Goal: Navigation & Orientation: Find specific page/section

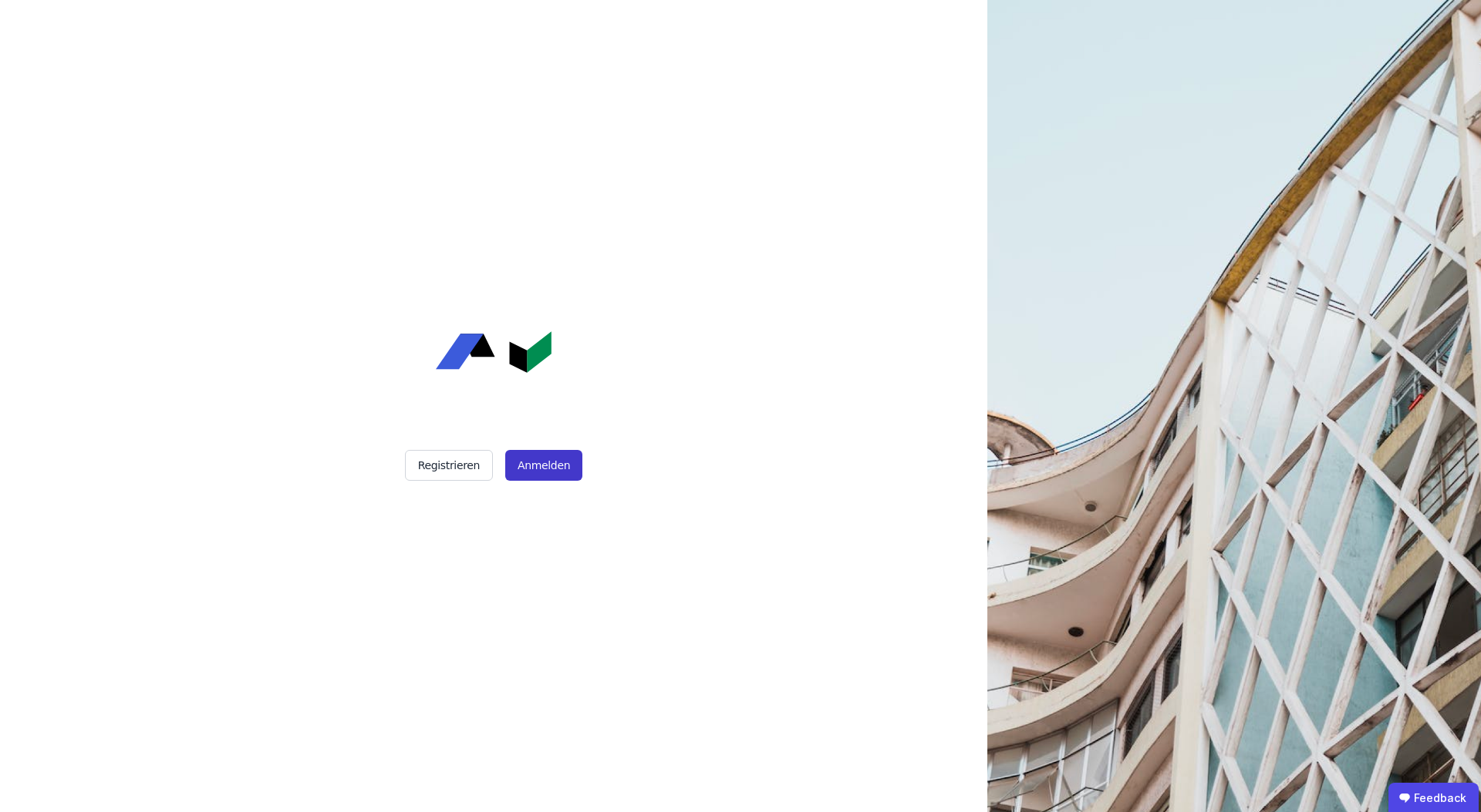
click at [546, 465] on button "Anmelden" at bounding box center [544, 466] width 77 height 31
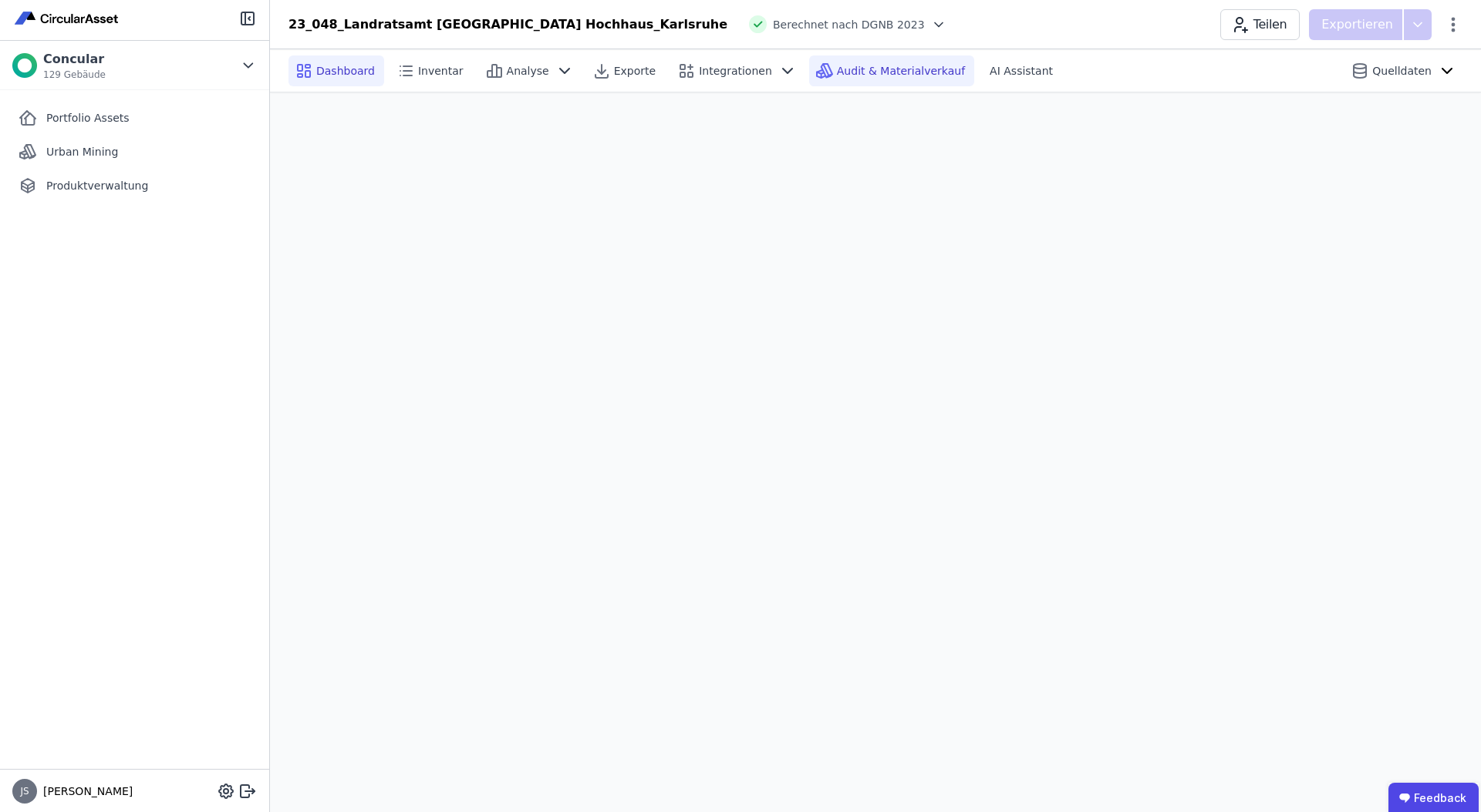
click at [867, 71] on span "Audit & Materialverkauf" at bounding box center [901, 71] width 128 height 16
click at [107, 128] on div "Portfolio Assets" at bounding box center [134, 118] width 245 height 31
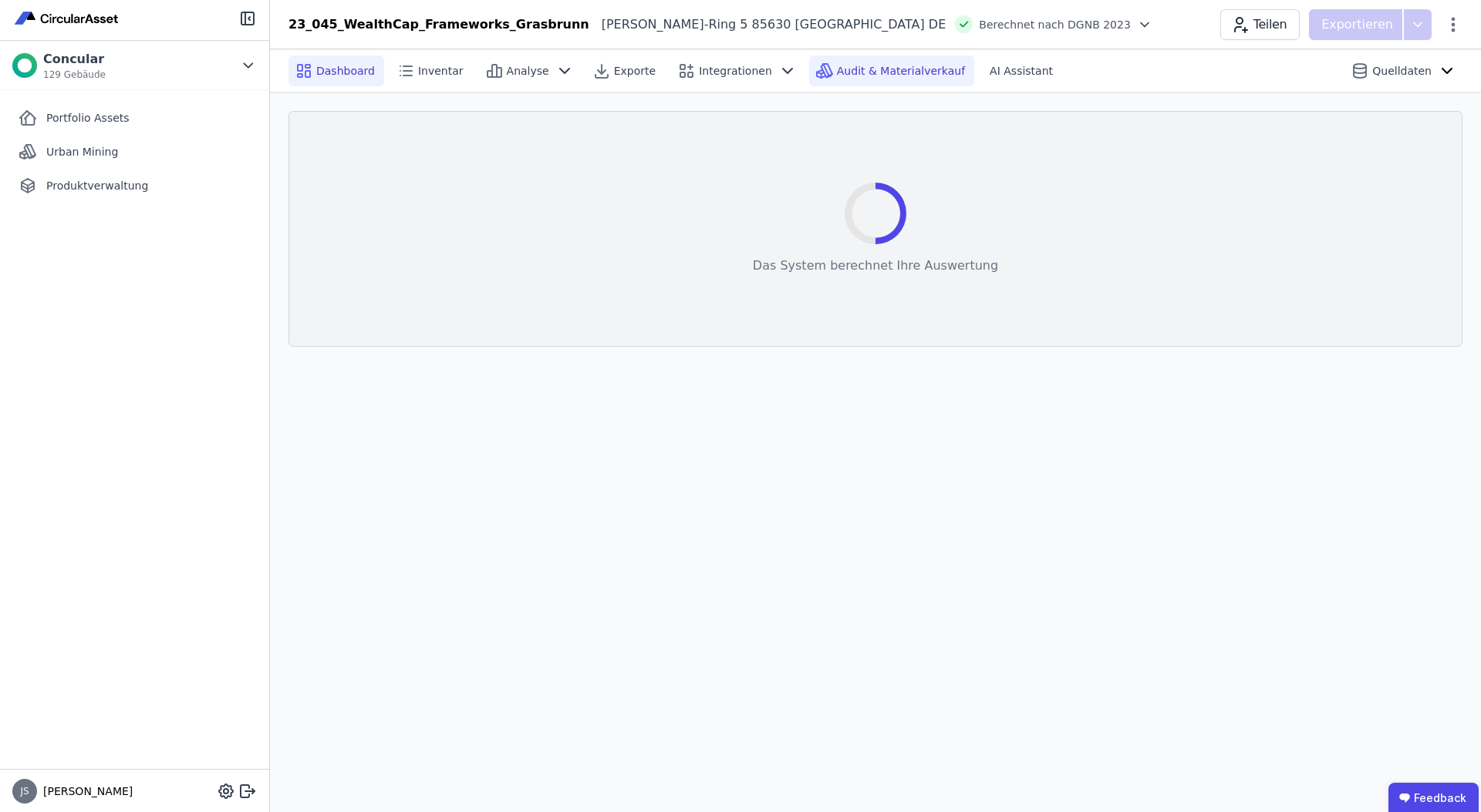
click at [872, 73] on span "Audit & Materialverkauf" at bounding box center [901, 71] width 128 height 16
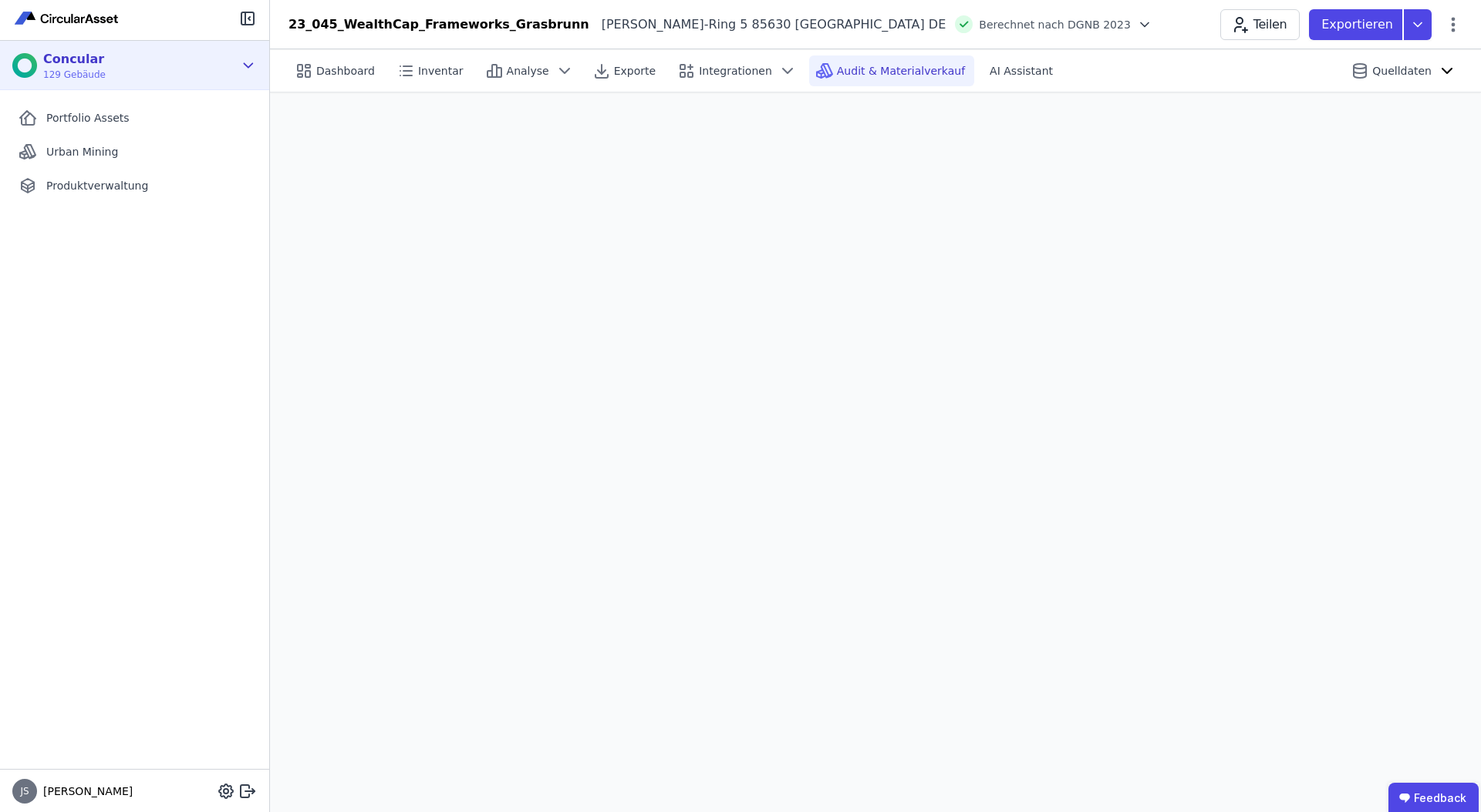
click at [226, 69] on div "Concular 129 Gebäude" at bounding box center [122, 66] width 221 height 31
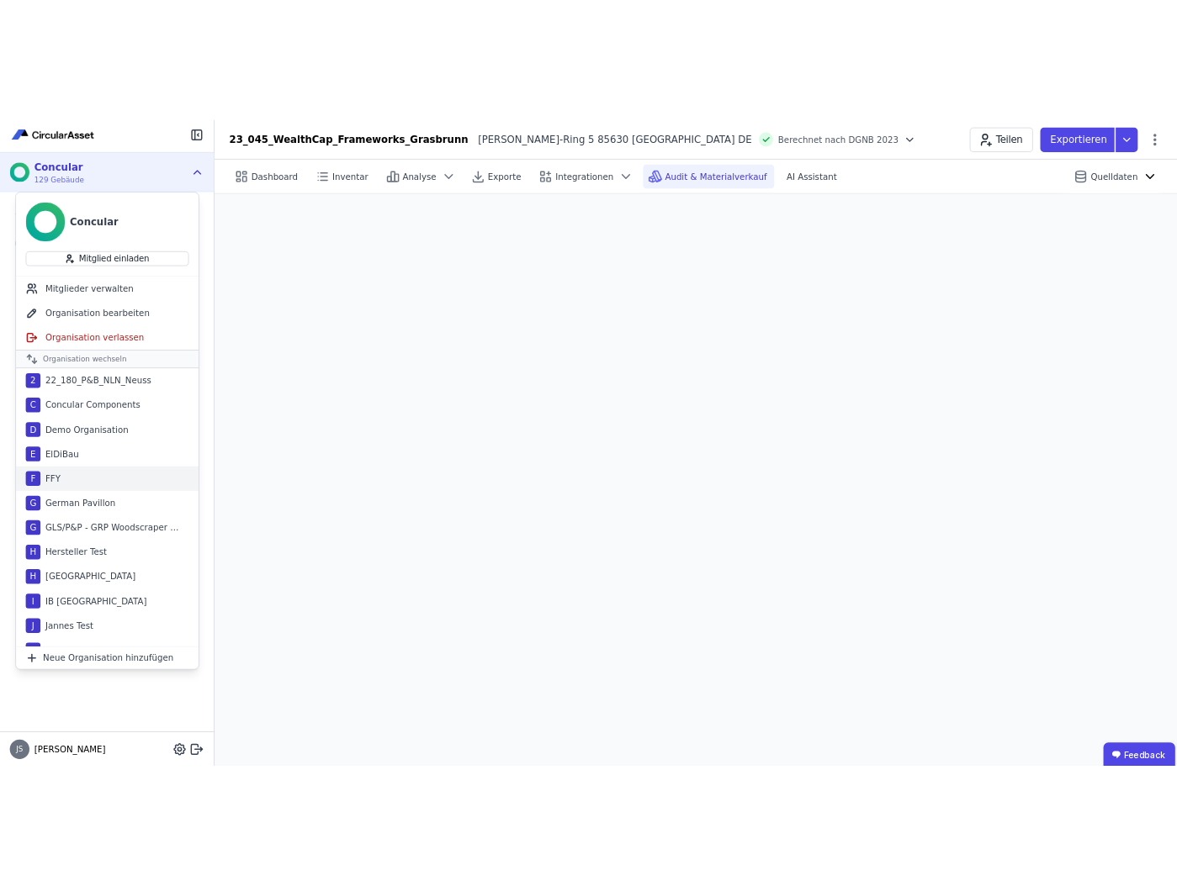
scroll to position [358, 0]
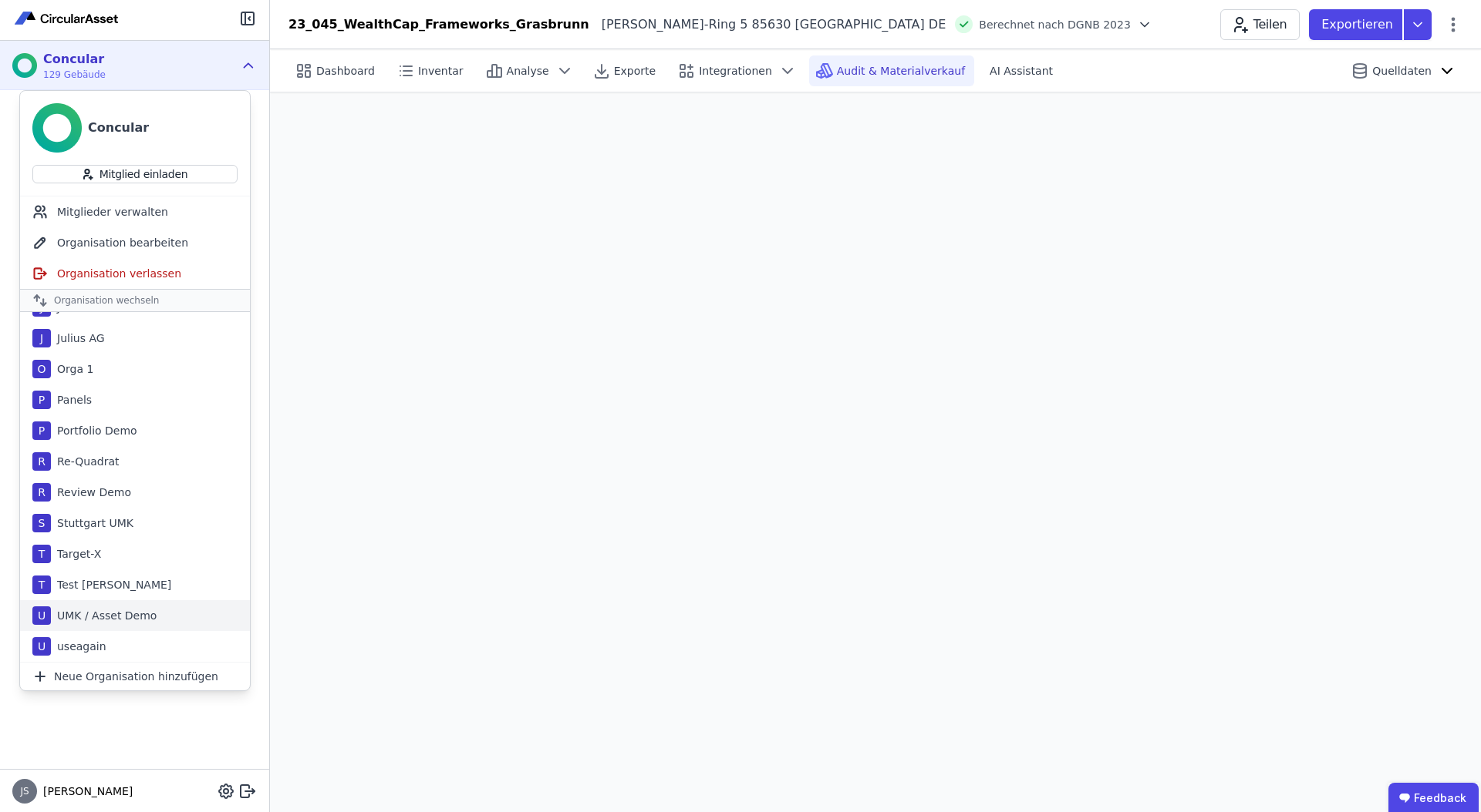
click at [117, 620] on div "UMK / Asset Demo" at bounding box center [104, 616] width 105 height 16
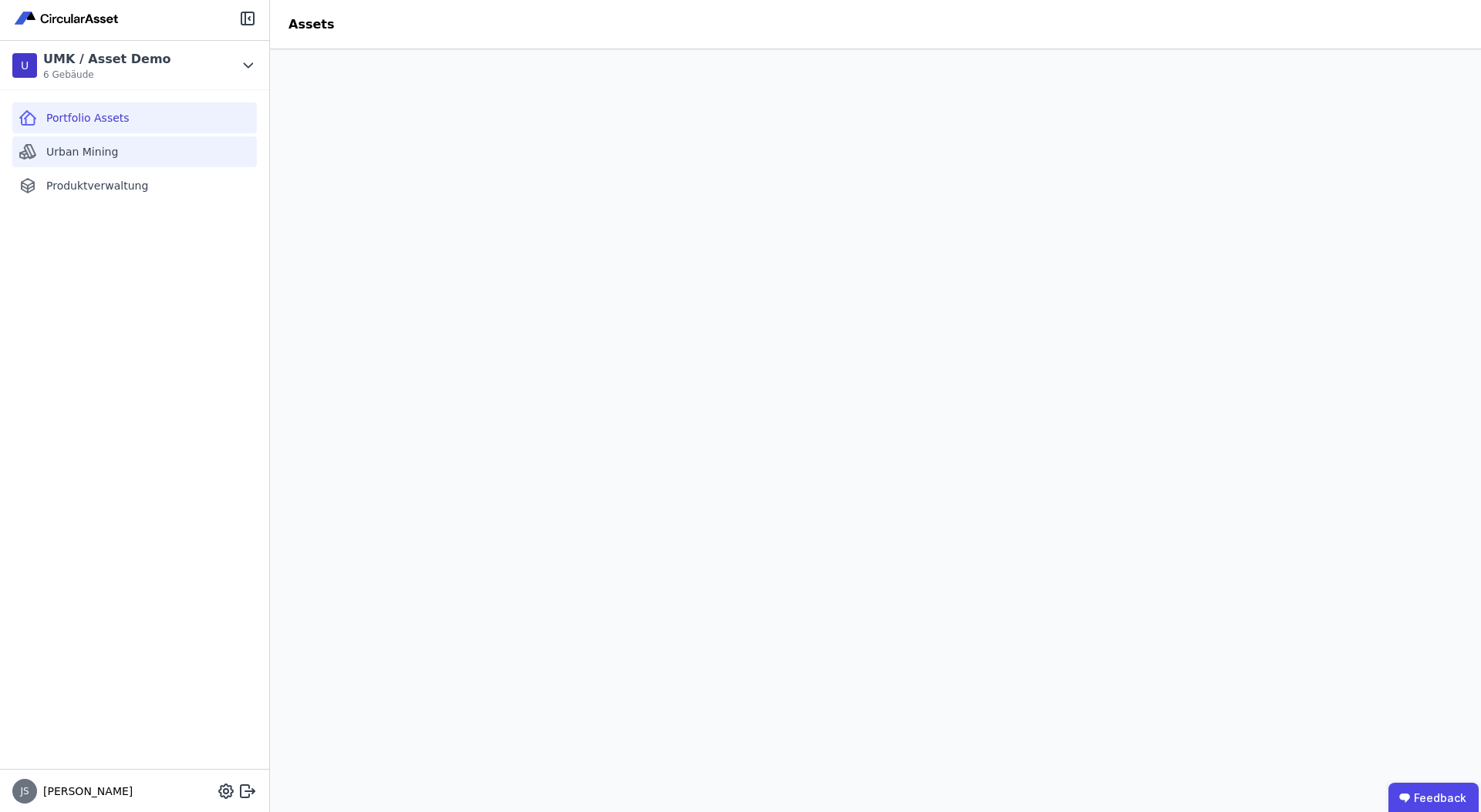
click at [149, 153] on div "Urban Mining" at bounding box center [134, 152] width 245 height 31
click at [136, 118] on div "Portfolio Assets" at bounding box center [134, 118] width 245 height 31
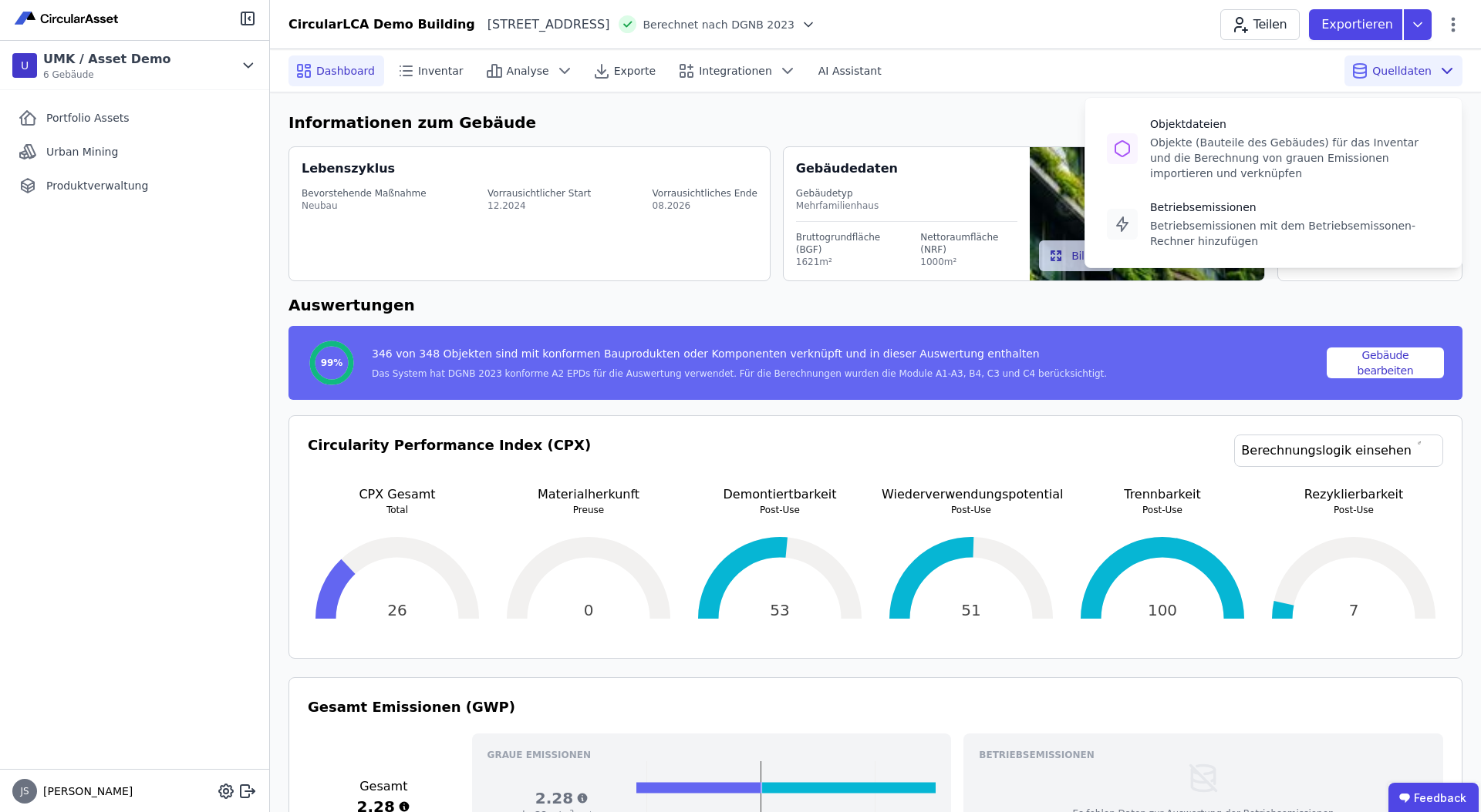
click at [1409, 65] on span "Quelldaten" at bounding box center [1401, 71] width 60 height 16
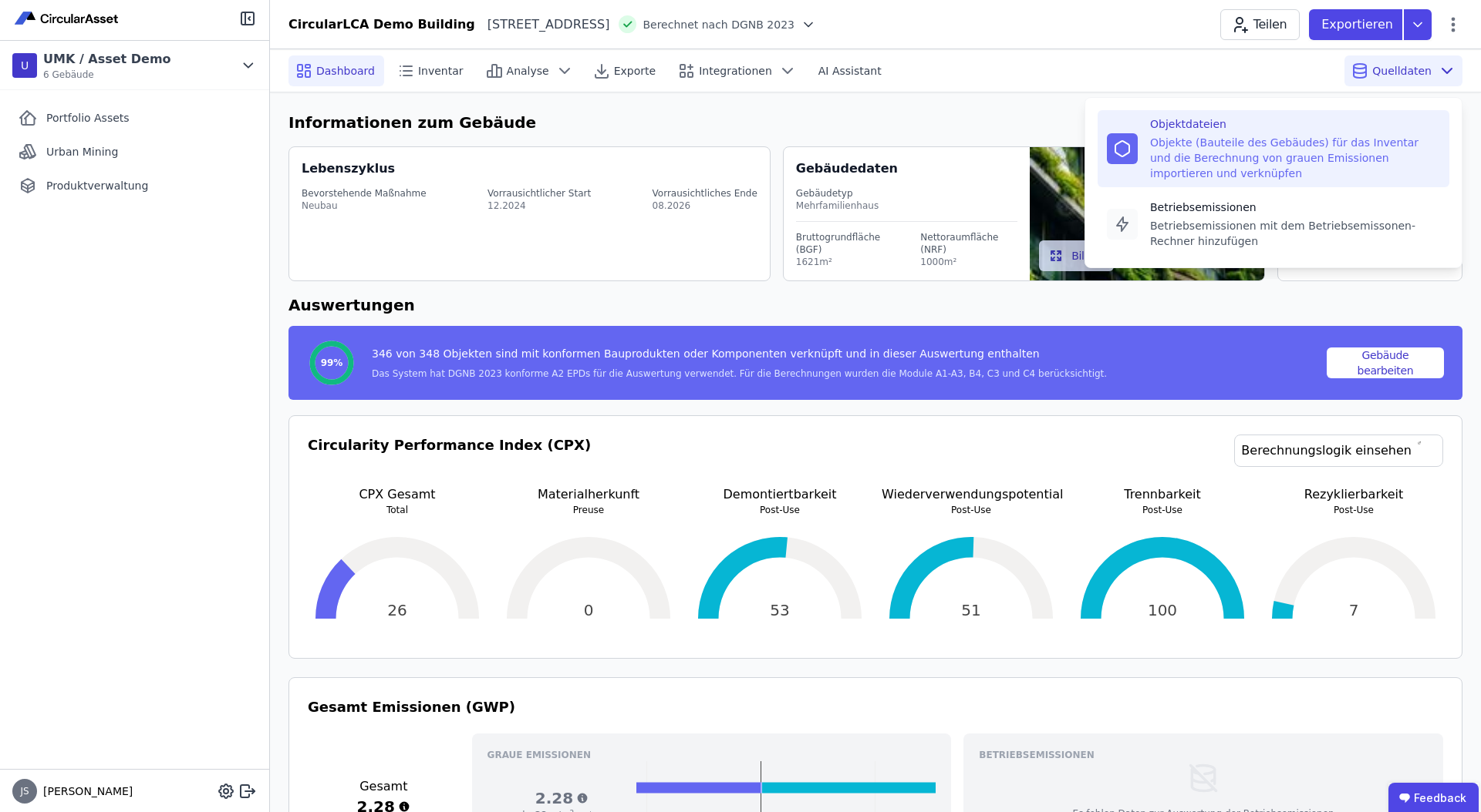
click at [1302, 128] on div "Objektdateien" at bounding box center [1295, 124] width 290 height 16
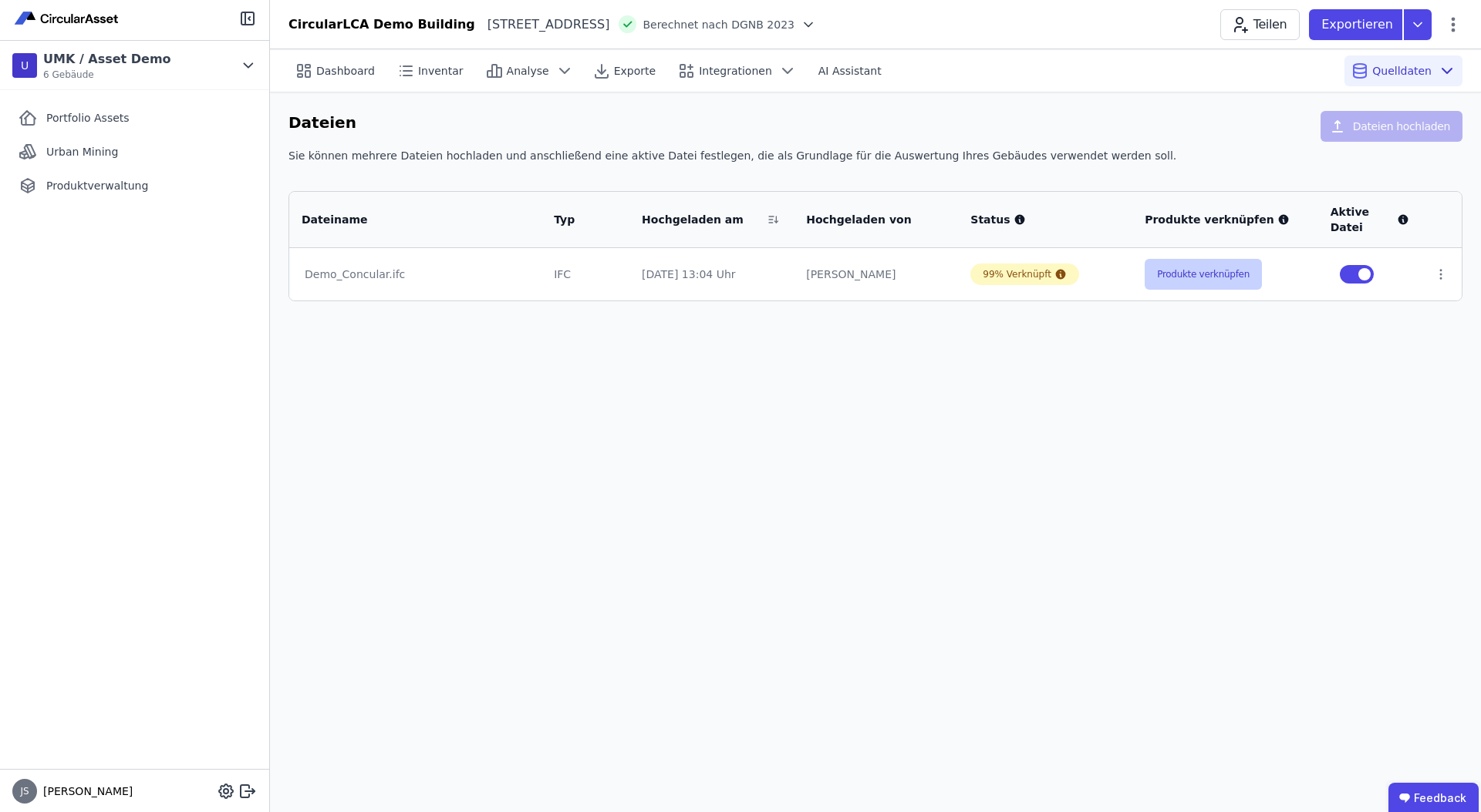
click at [1215, 269] on button "Produkte verknüpfen" at bounding box center [1203, 275] width 117 height 31
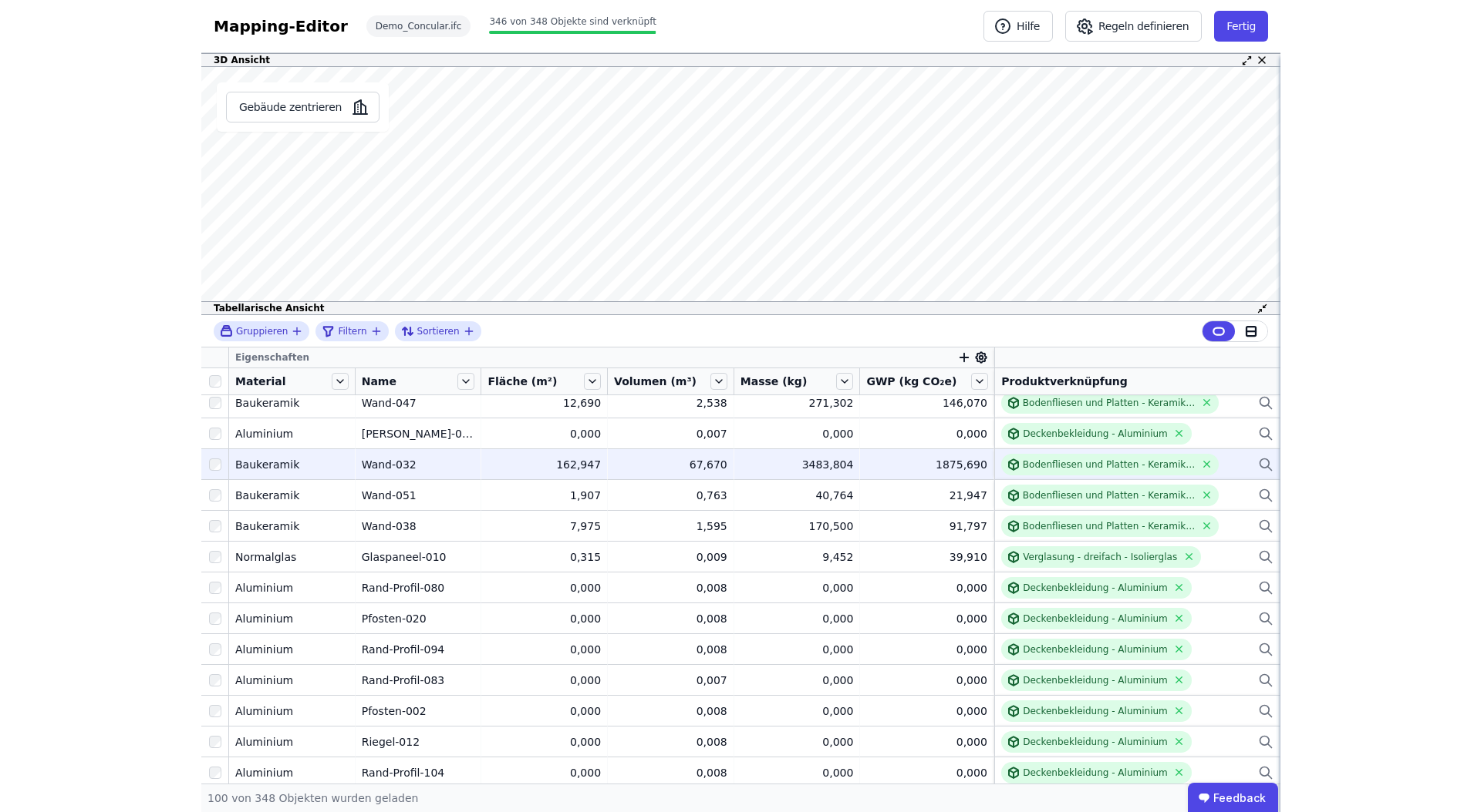
scroll to position [378, 0]
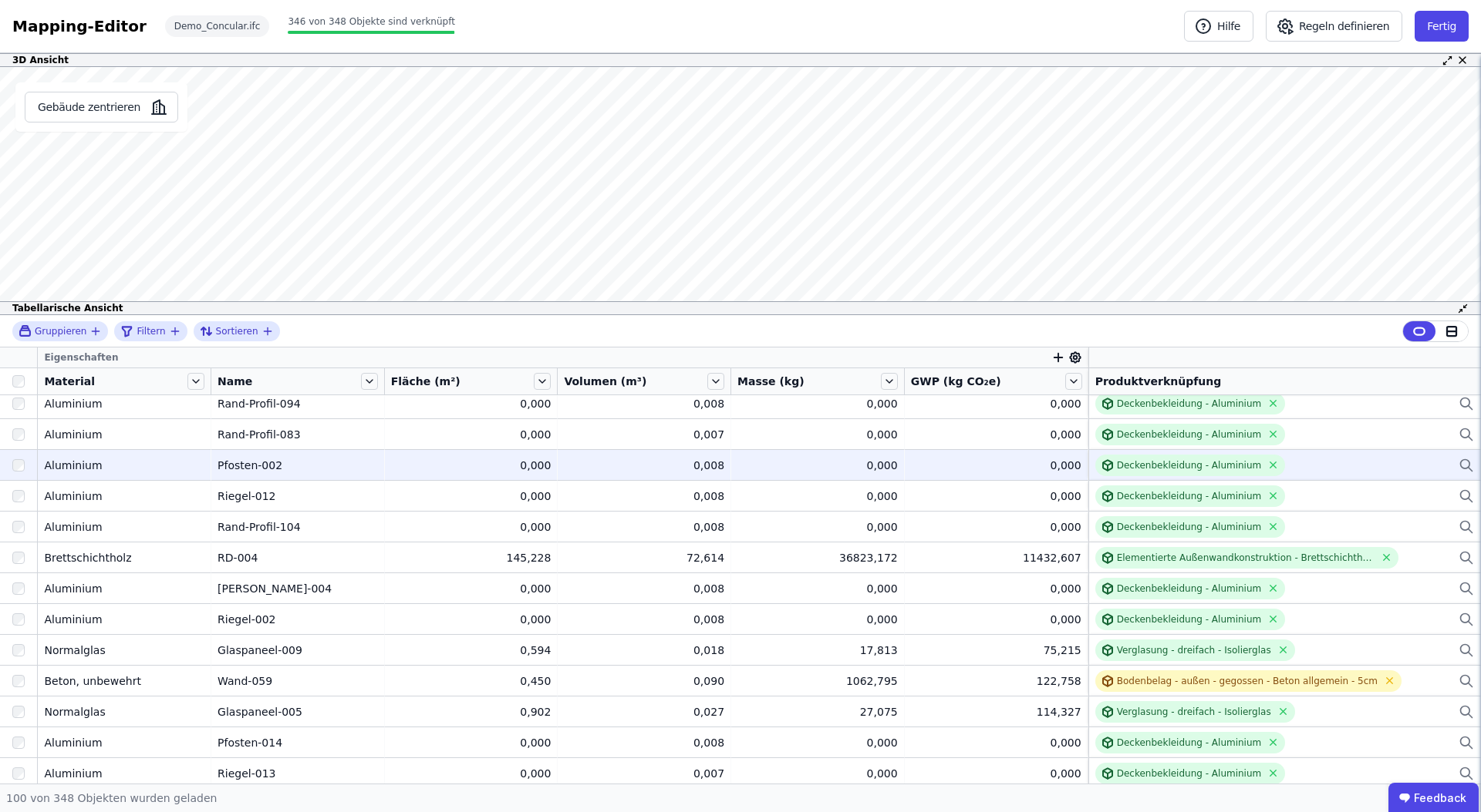
click at [1464, 463] on icon at bounding box center [1465, 466] width 16 height 18
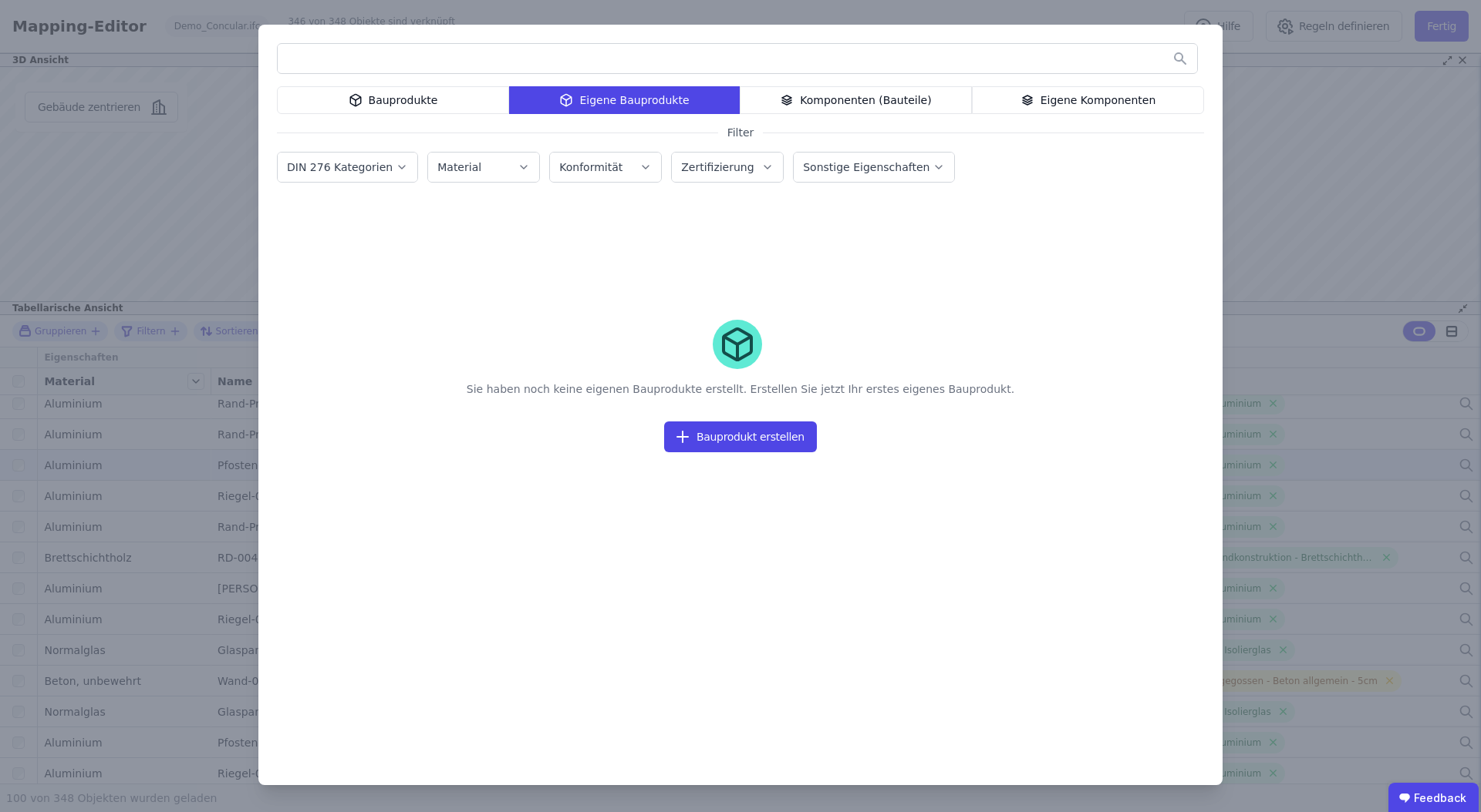
click at [427, 103] on div "Bauprodukte" at bounding box center [392, 100] width 232 height 27
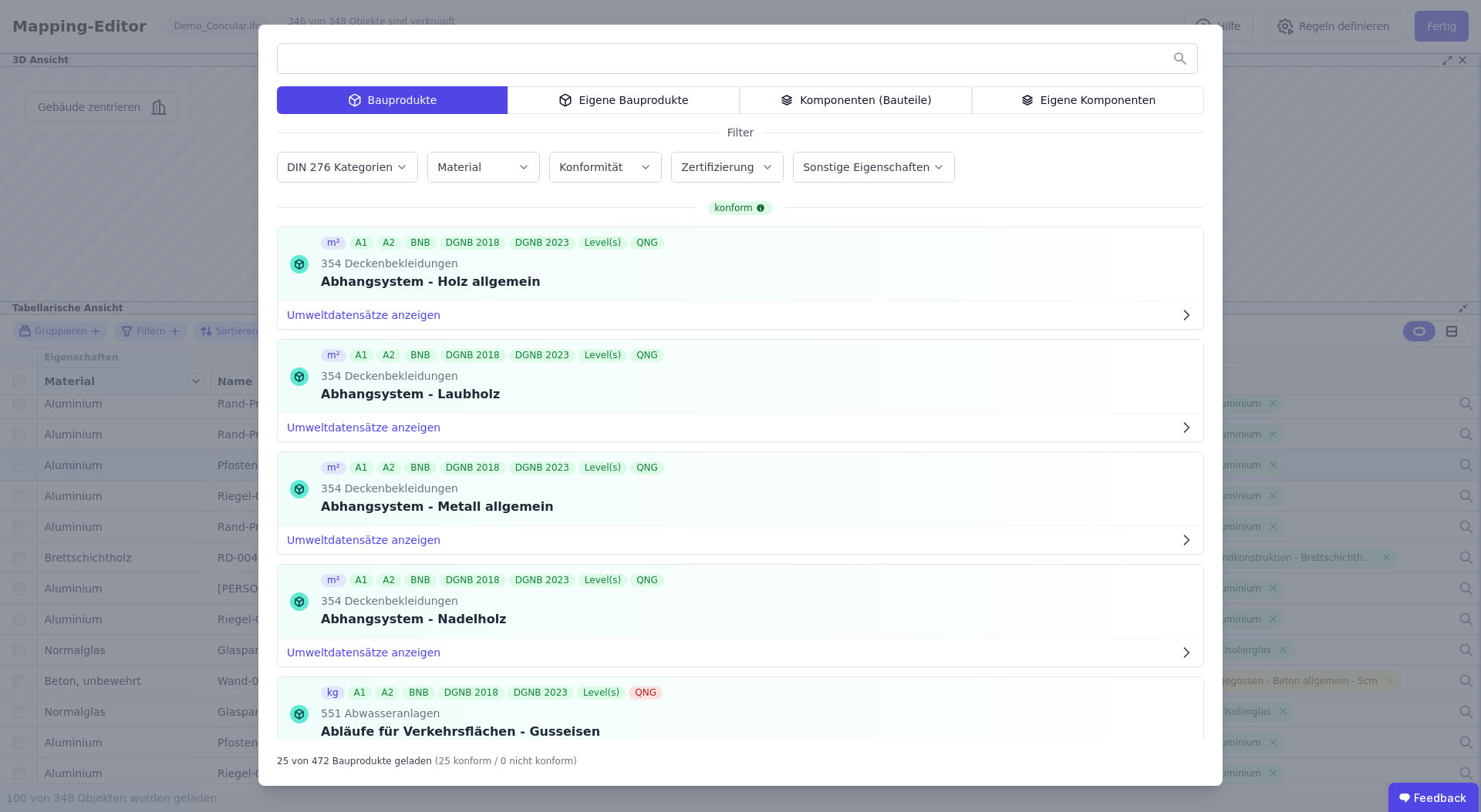
click at [831, 100] on div "Komponenten (Bauteile)" at bounding box center [856, 100] width 232 height 27
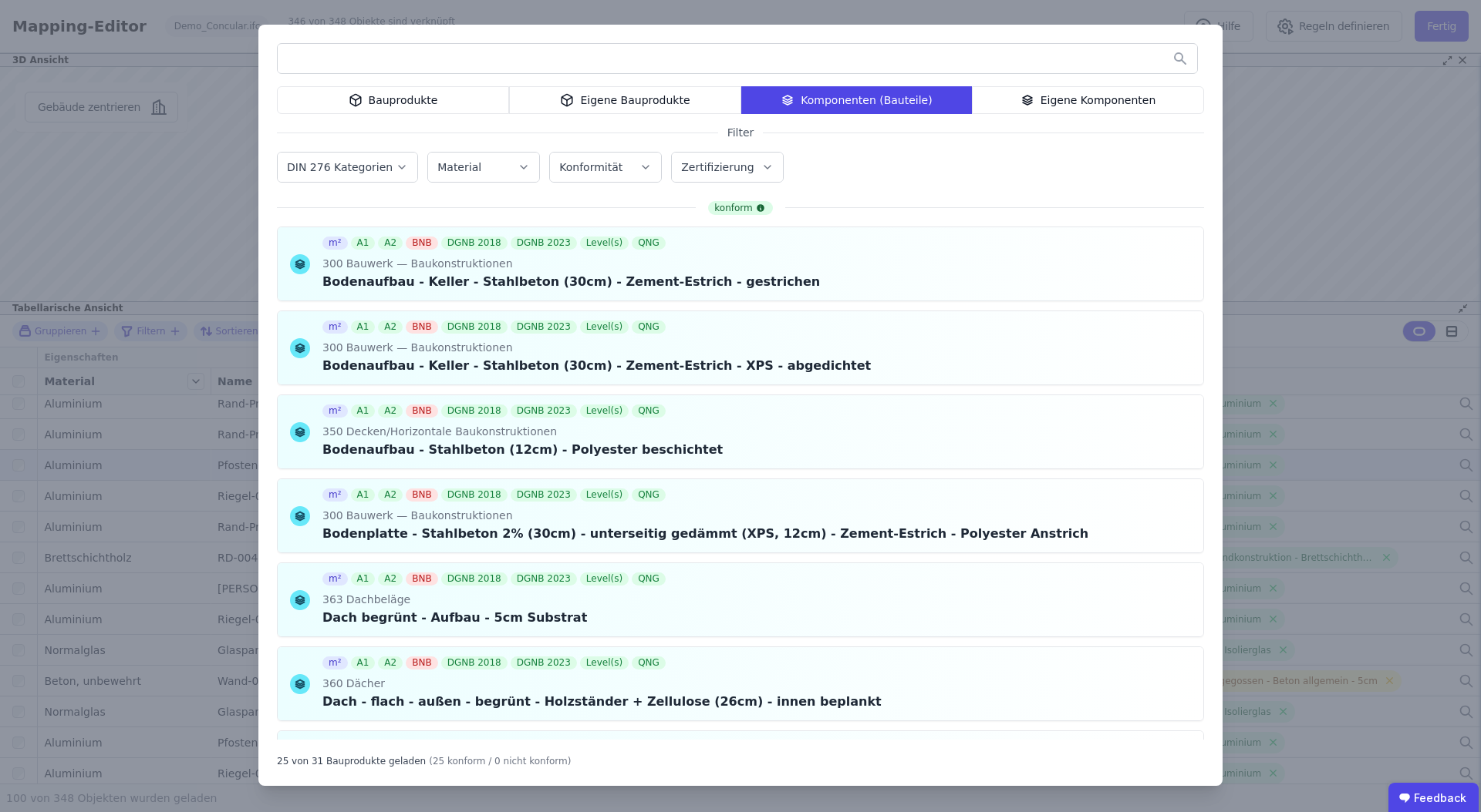
click at [279, 197] on div "Bauprodukte Eigene Bauprodukte Komponenten (Bauteile) Eigene Komponenten Filter…" at bounding box center [740, 405] width 964 height 762
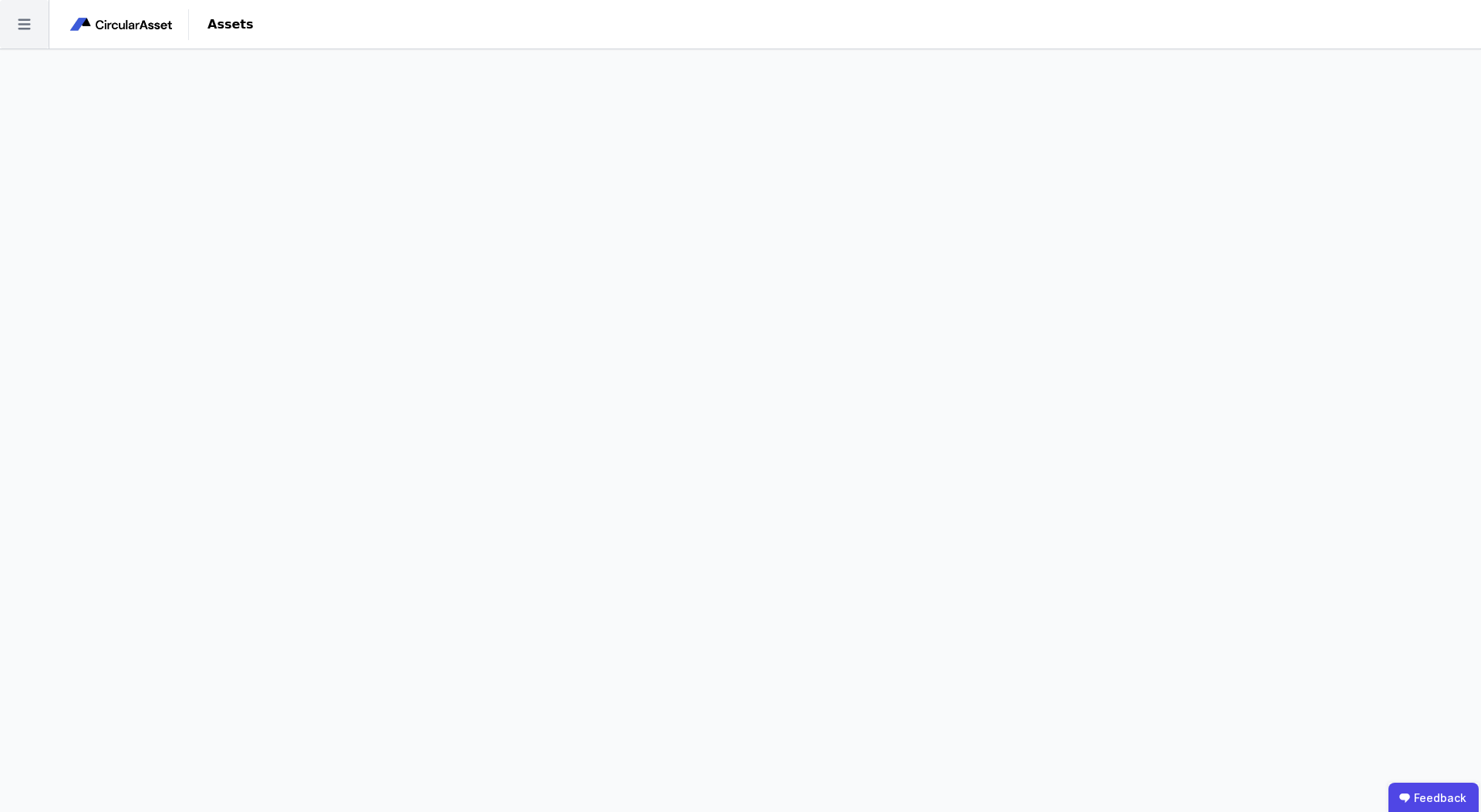
click at [33, 30] on icon at bounding box center [24, 24] width 49 height 49
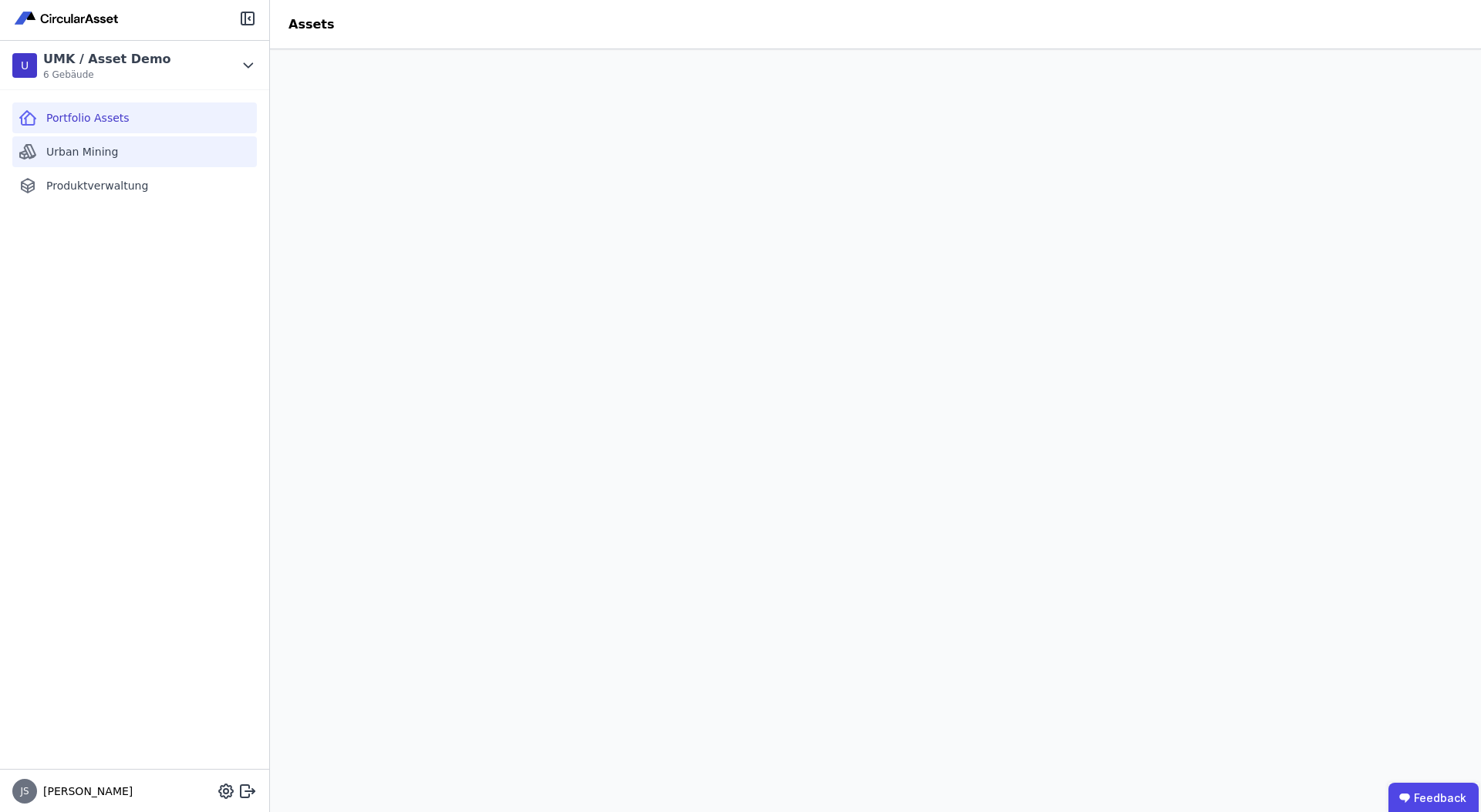
click at [138, 139] on div "Urban Mining" at bounding box center [134, 152] width 245 height 31
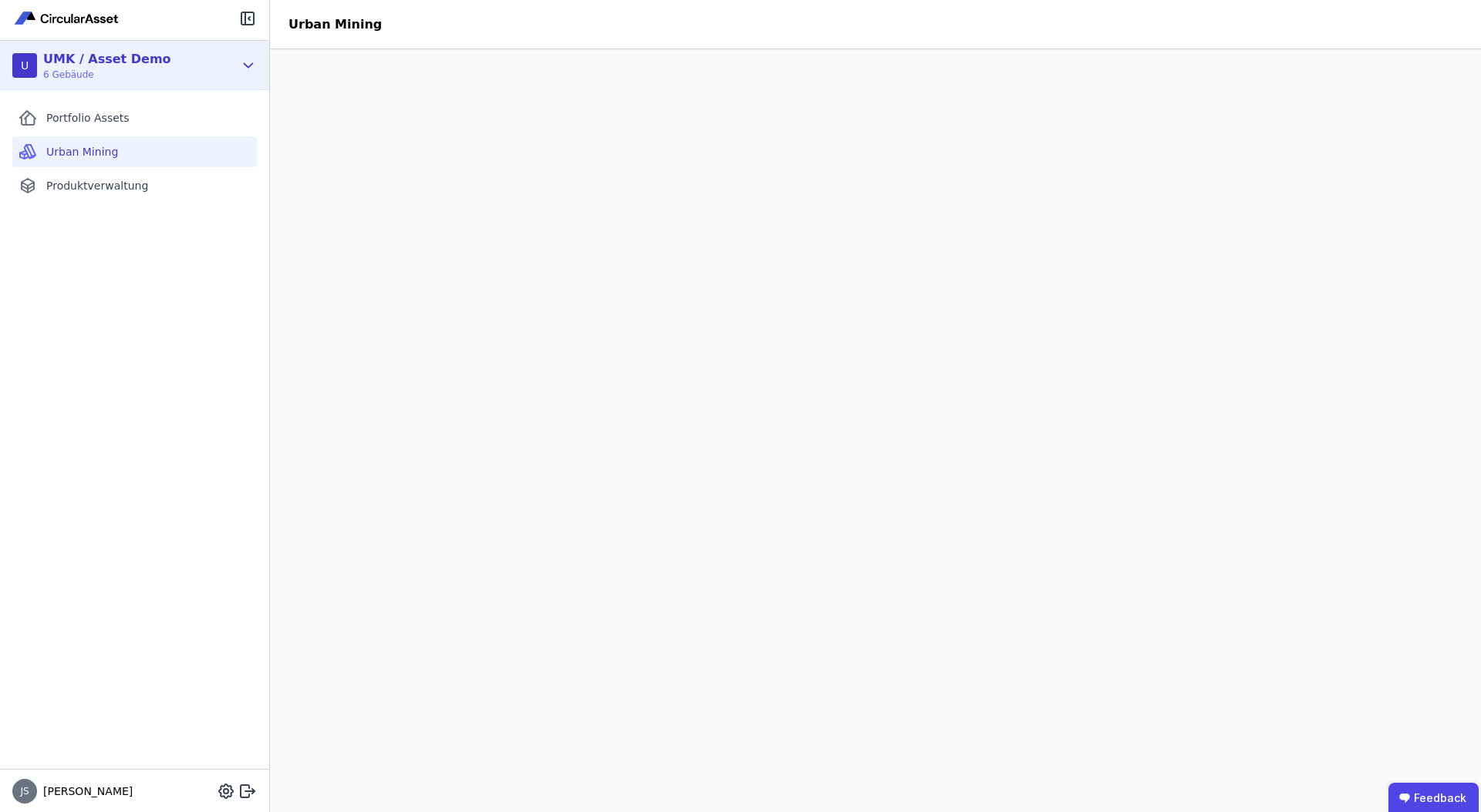
click at [252, 51] on div "U UMK / Asset Demo 6 Gebäude" at bounding box center [135, 66] width 270 height 49
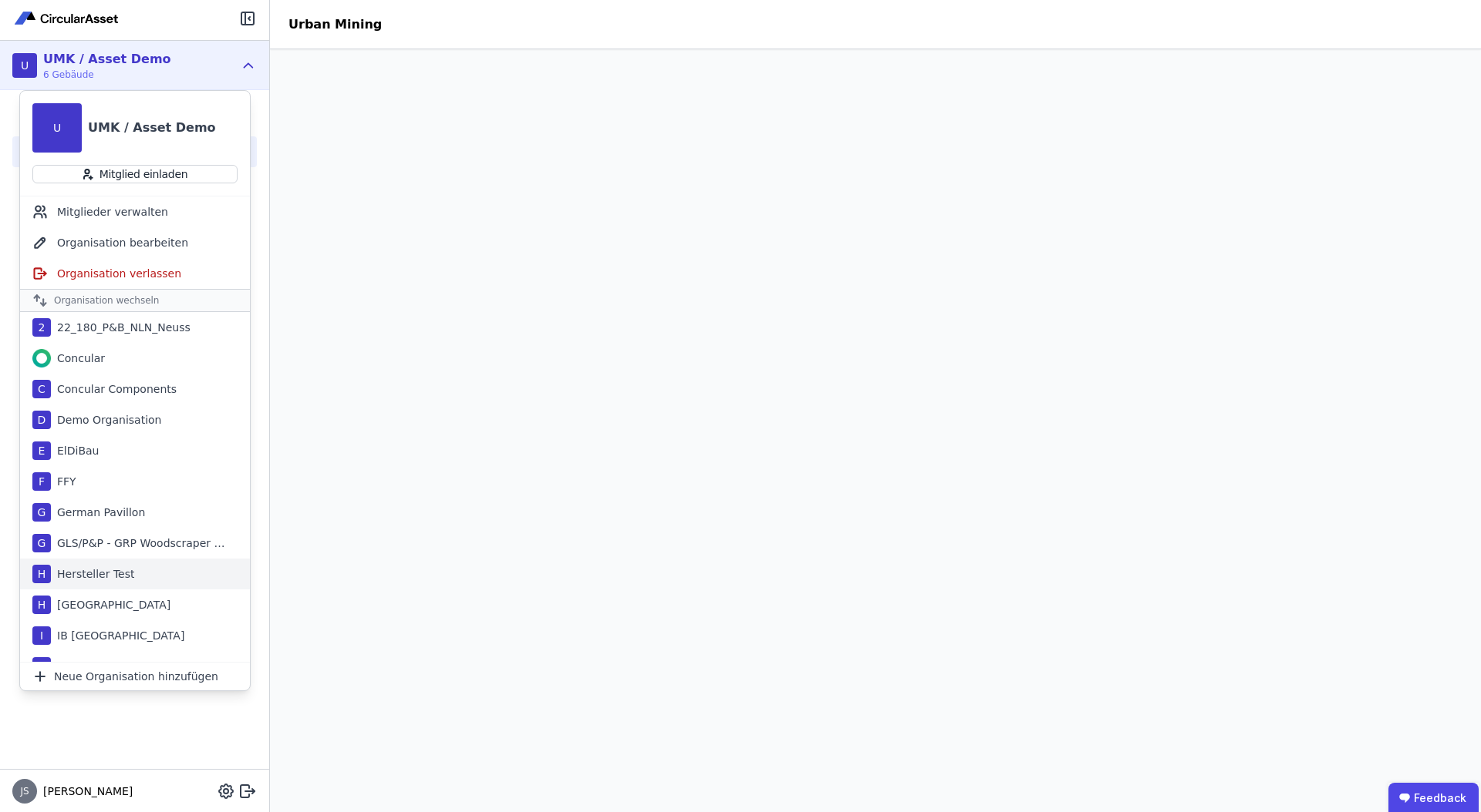
click at [128, 572] on div "Hersteller Test" at bounding box center [93, 574] width 83 height 16
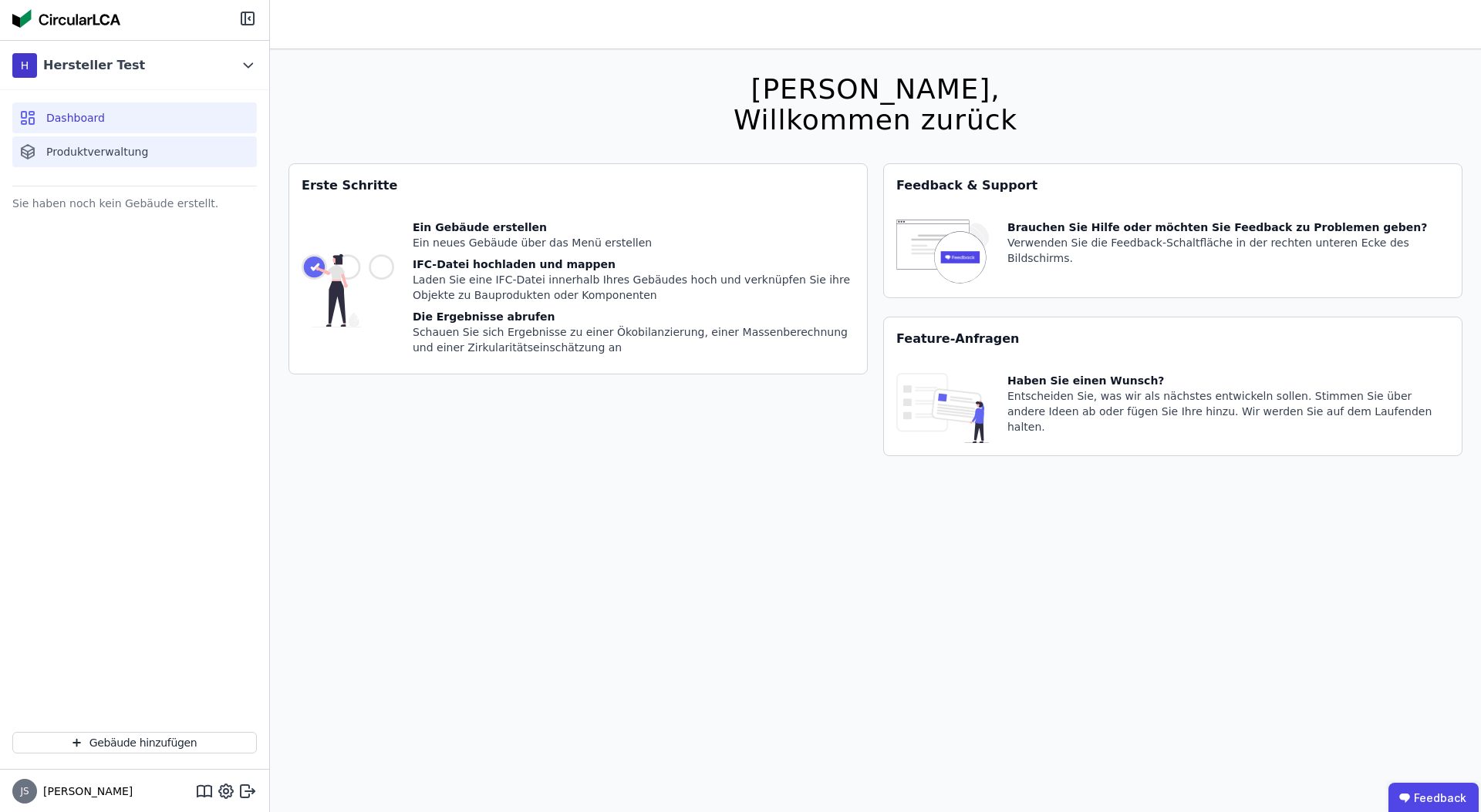
click at [105, 143] on div "Produktverwaltung" at bounding box center [134, 152] width 245 height 31
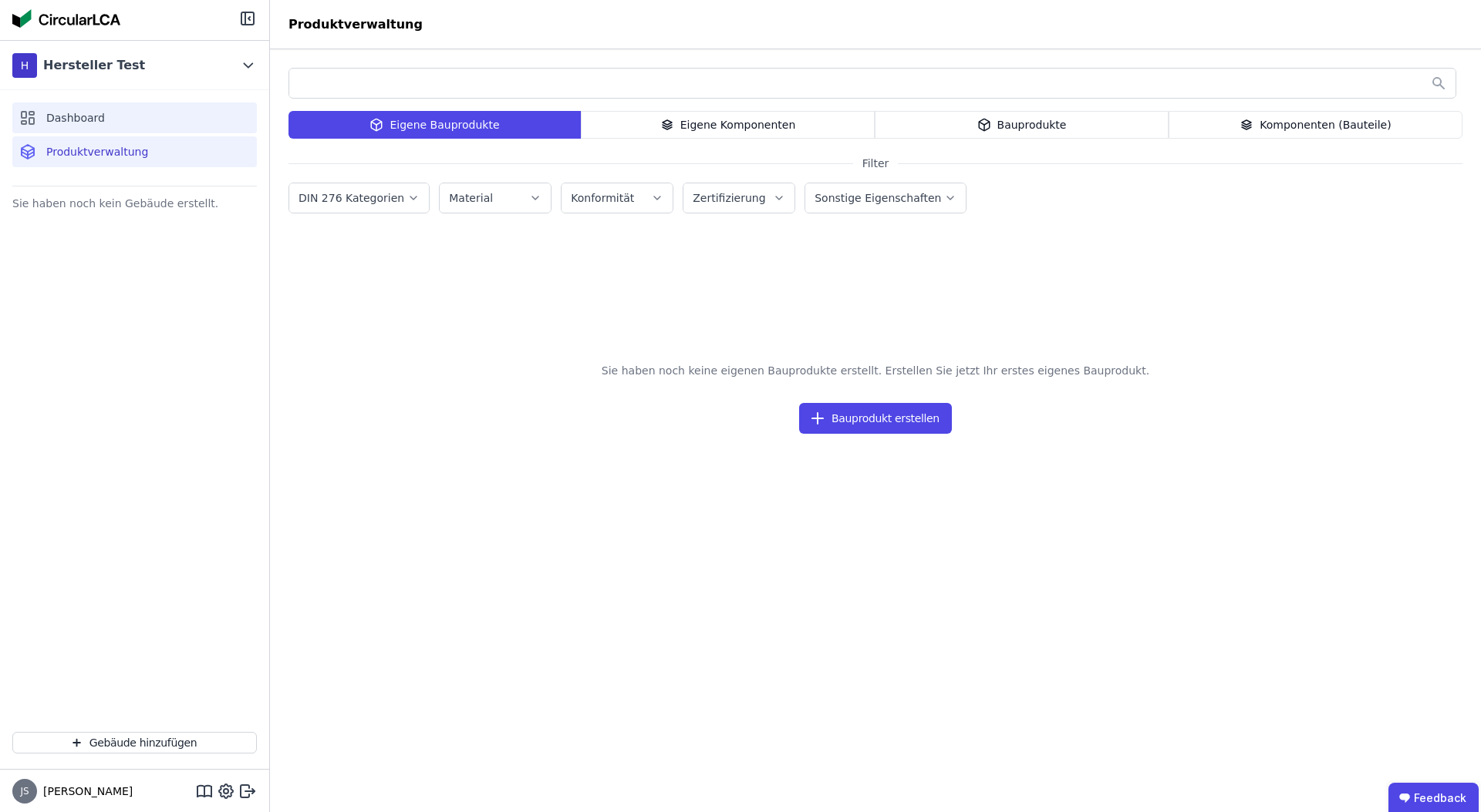
click at [105, 108] on div "Dashboard" at bounding box center [134, 118] width 245 height 31
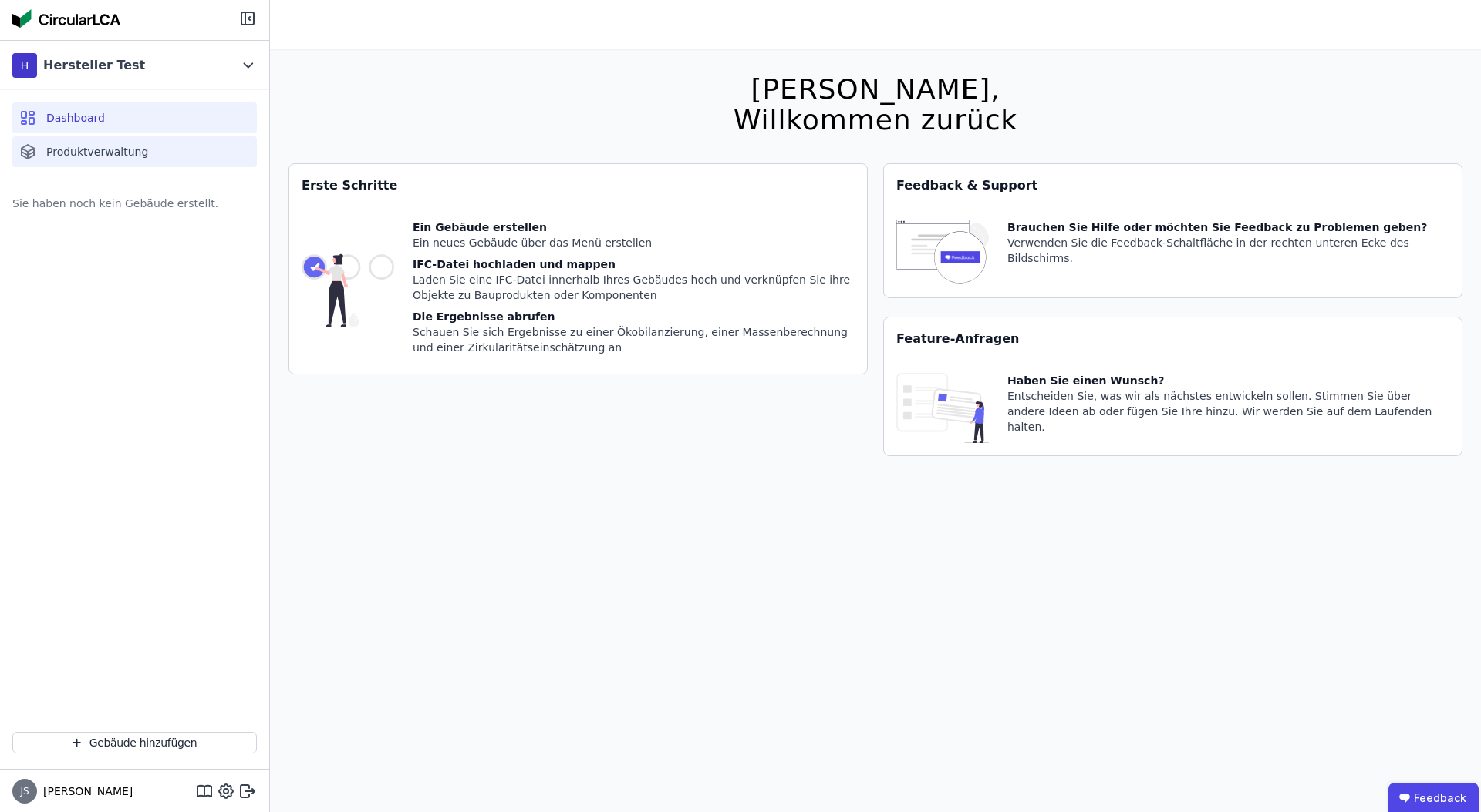
click at [138, 142] on div "Produktverwaltung" at bounding box center [134, 152] width 245 height 31
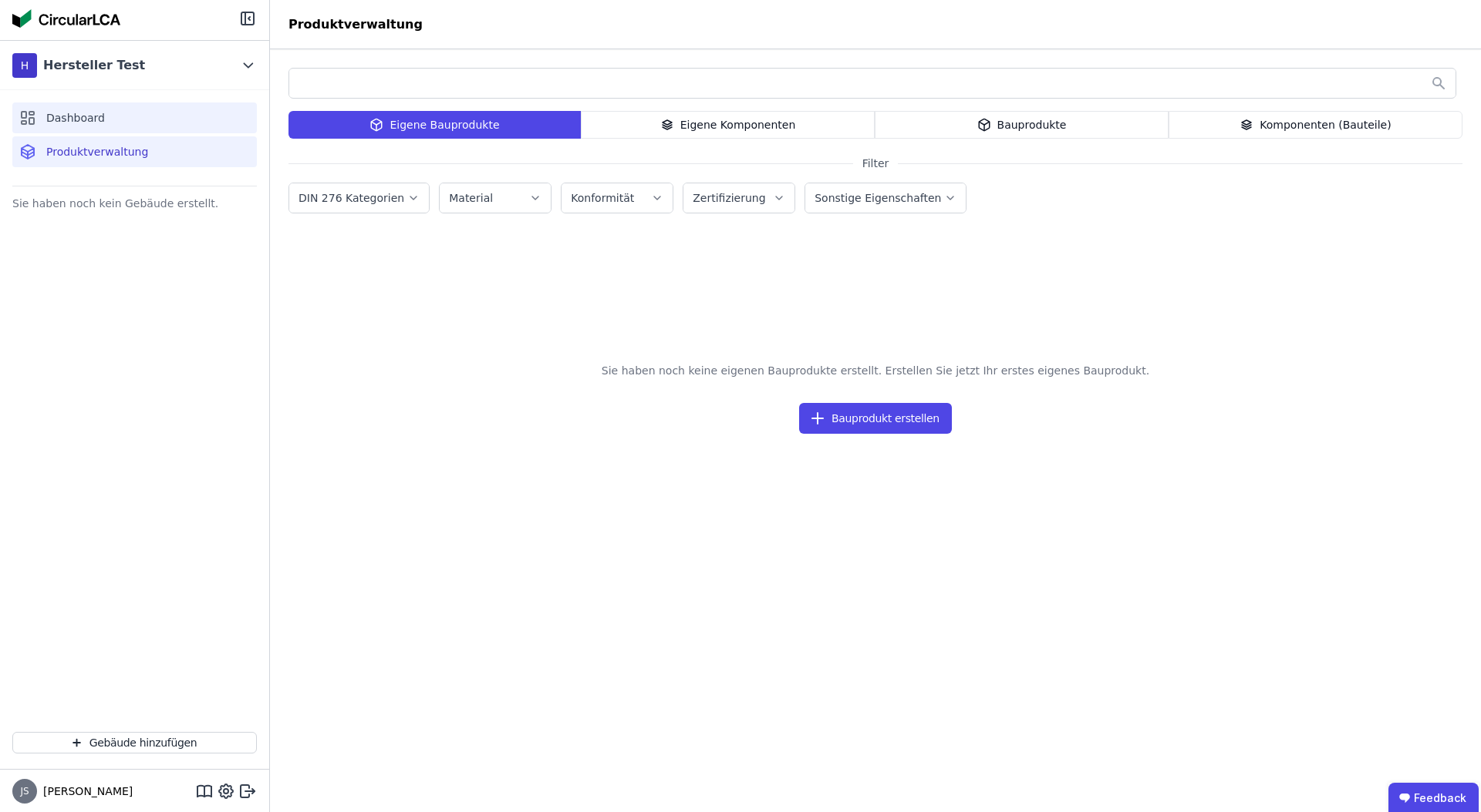
click at [136, 119] on div "Dashboard" at bounding box center [134, 118] width 245 height 31
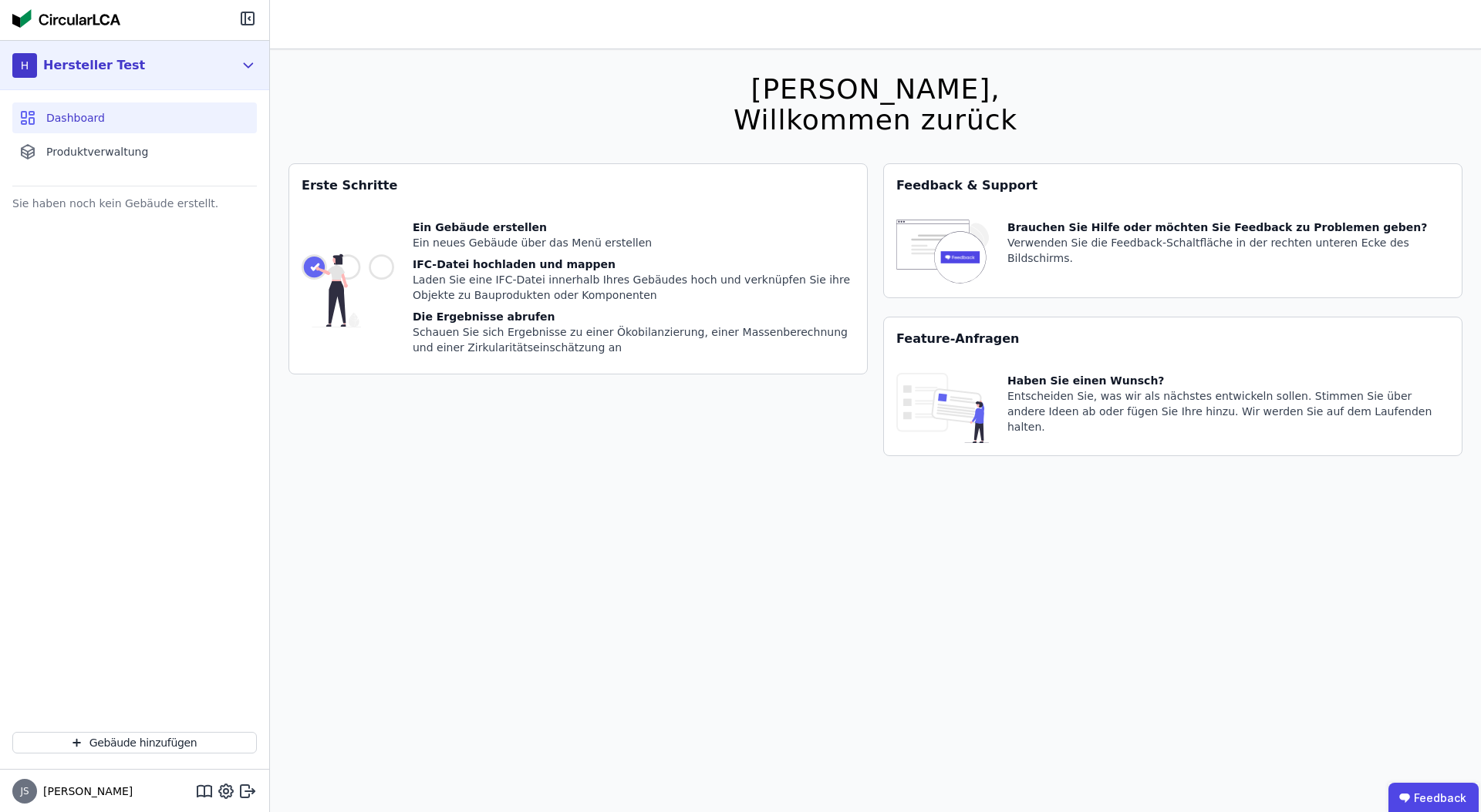
click at [253, 74] on div "H Hersteller Test" at bounding box center [135, 66] width 270 height 49
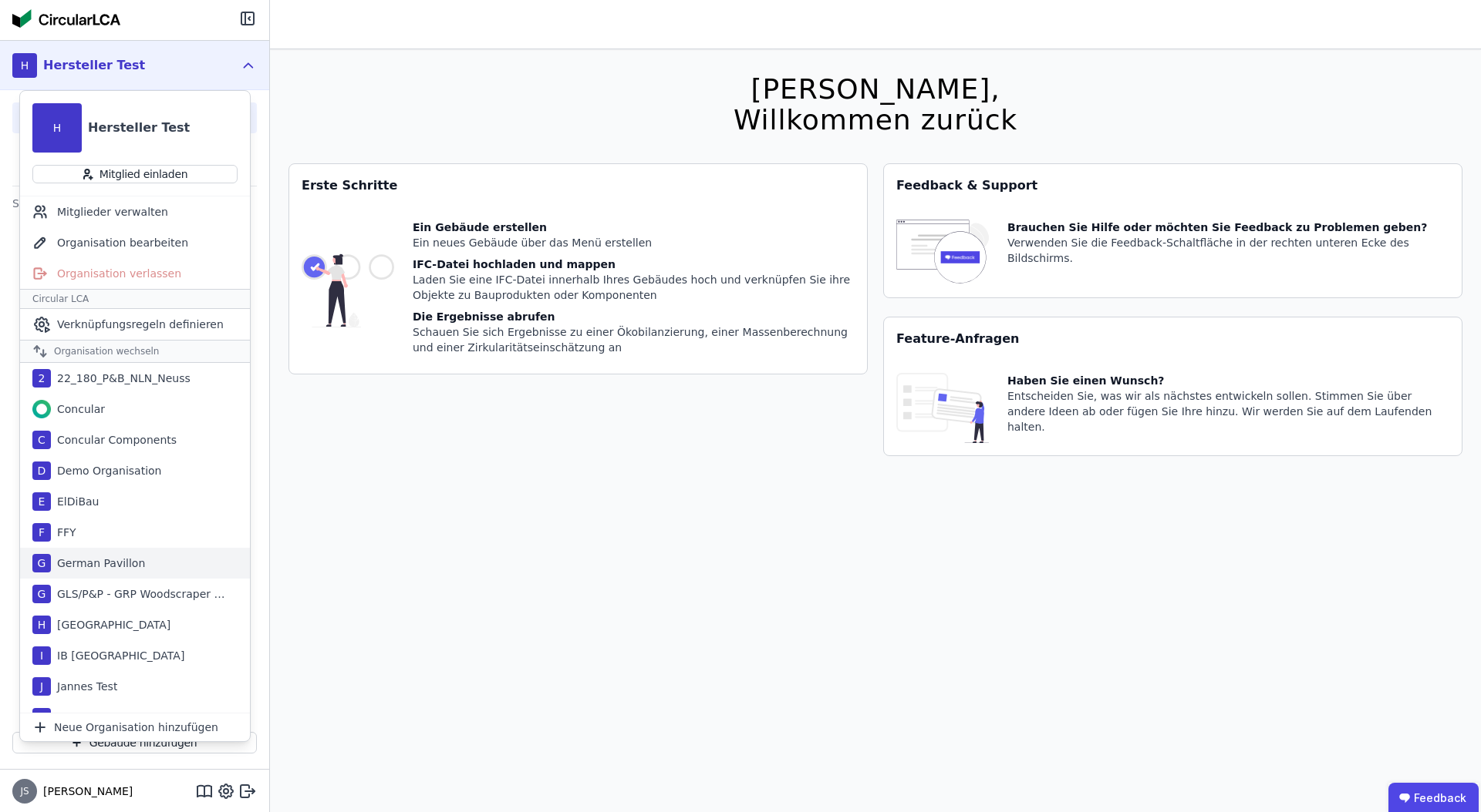
scroll to position [328, 0]
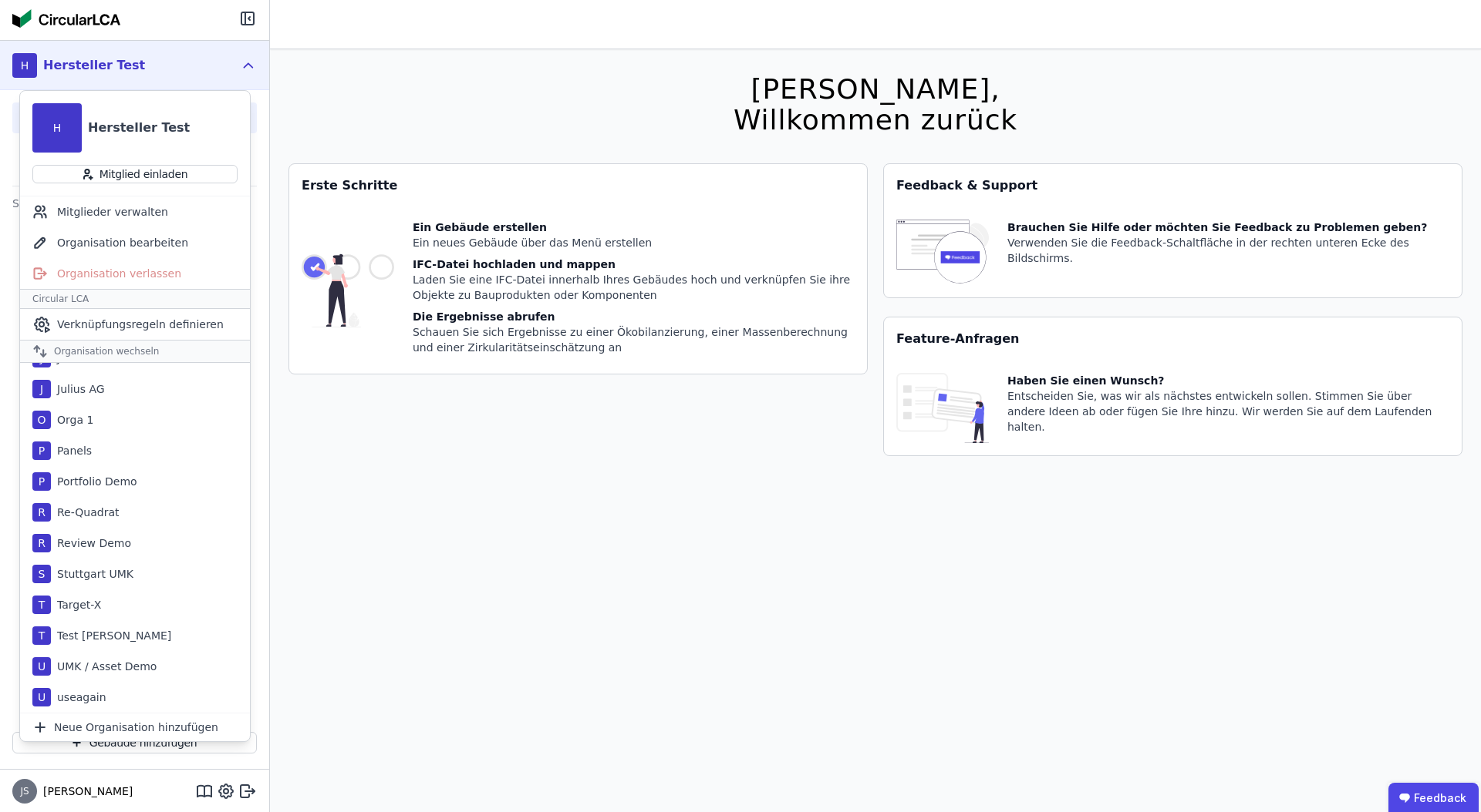
click at [374, 629] on div "[PERSON_NAME], Willkommen zurück Sie verwenden derzeit eine Beta-Version. Es kö…" at bounding box center [876, 455] width 1174 height 812
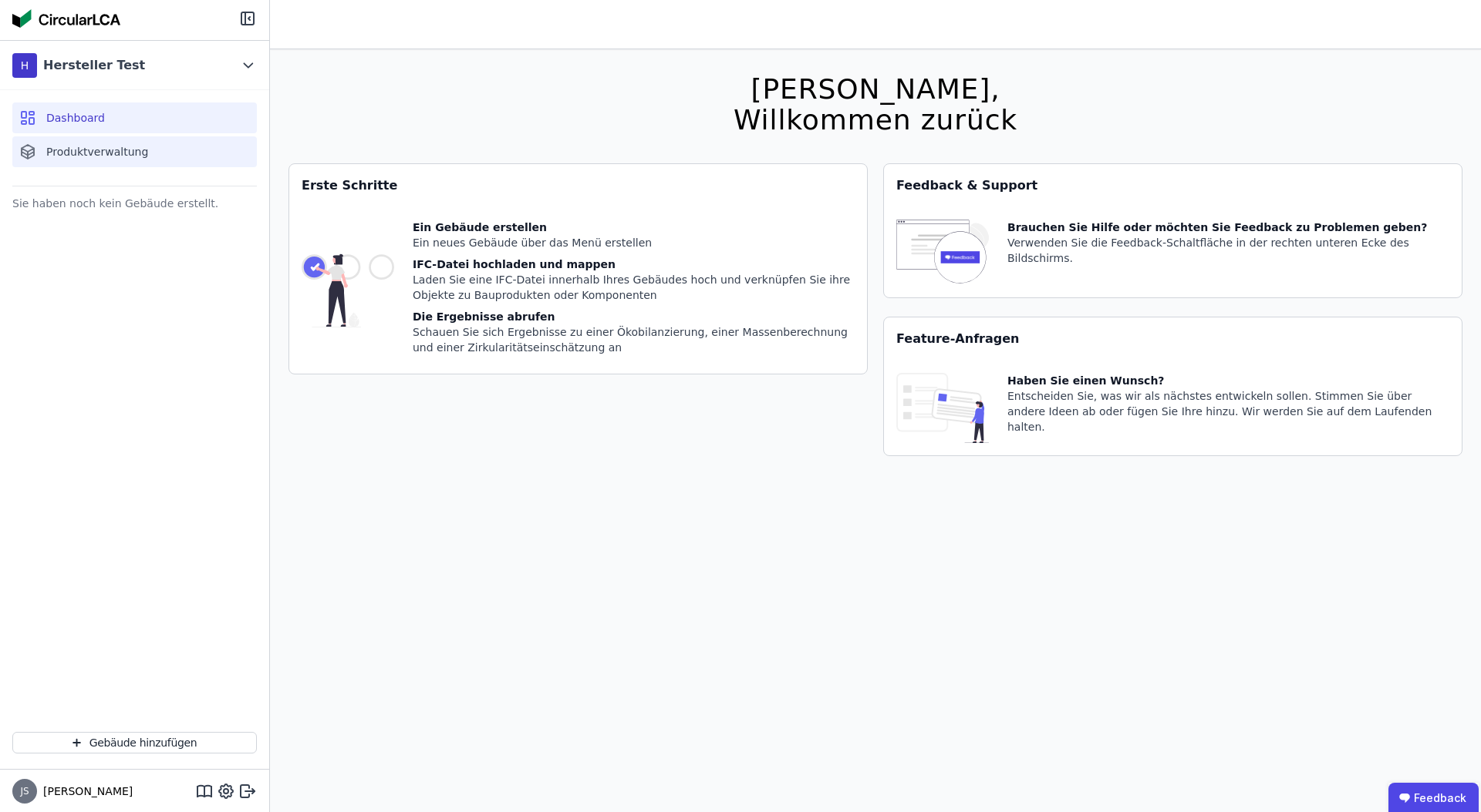
click at [105, 166] on div "Produktverwaltung" at bounding box center [134, 152] width 245 height 31
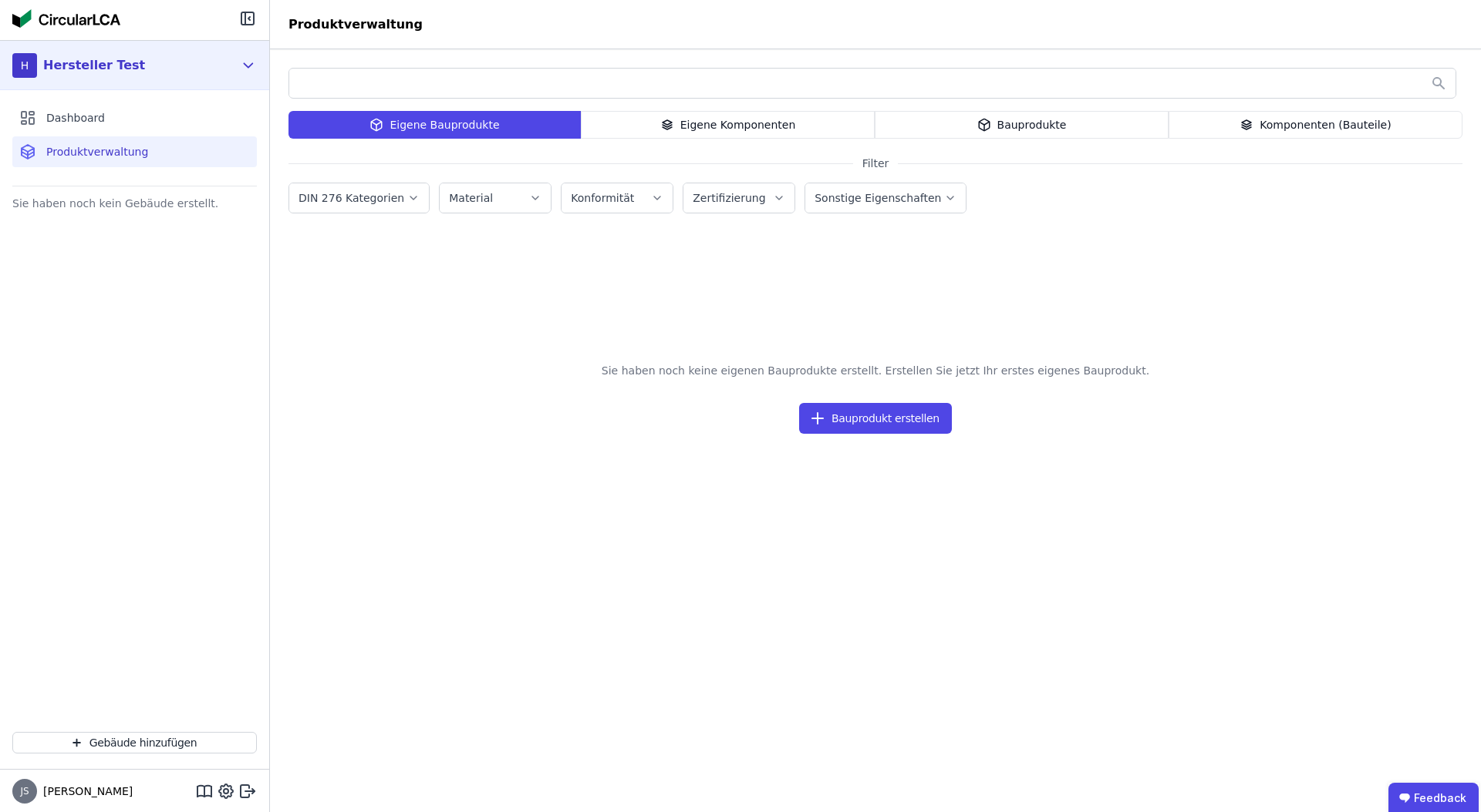
click at [249, 56] on icon at bounding box center [249, 65] width 17 height 18
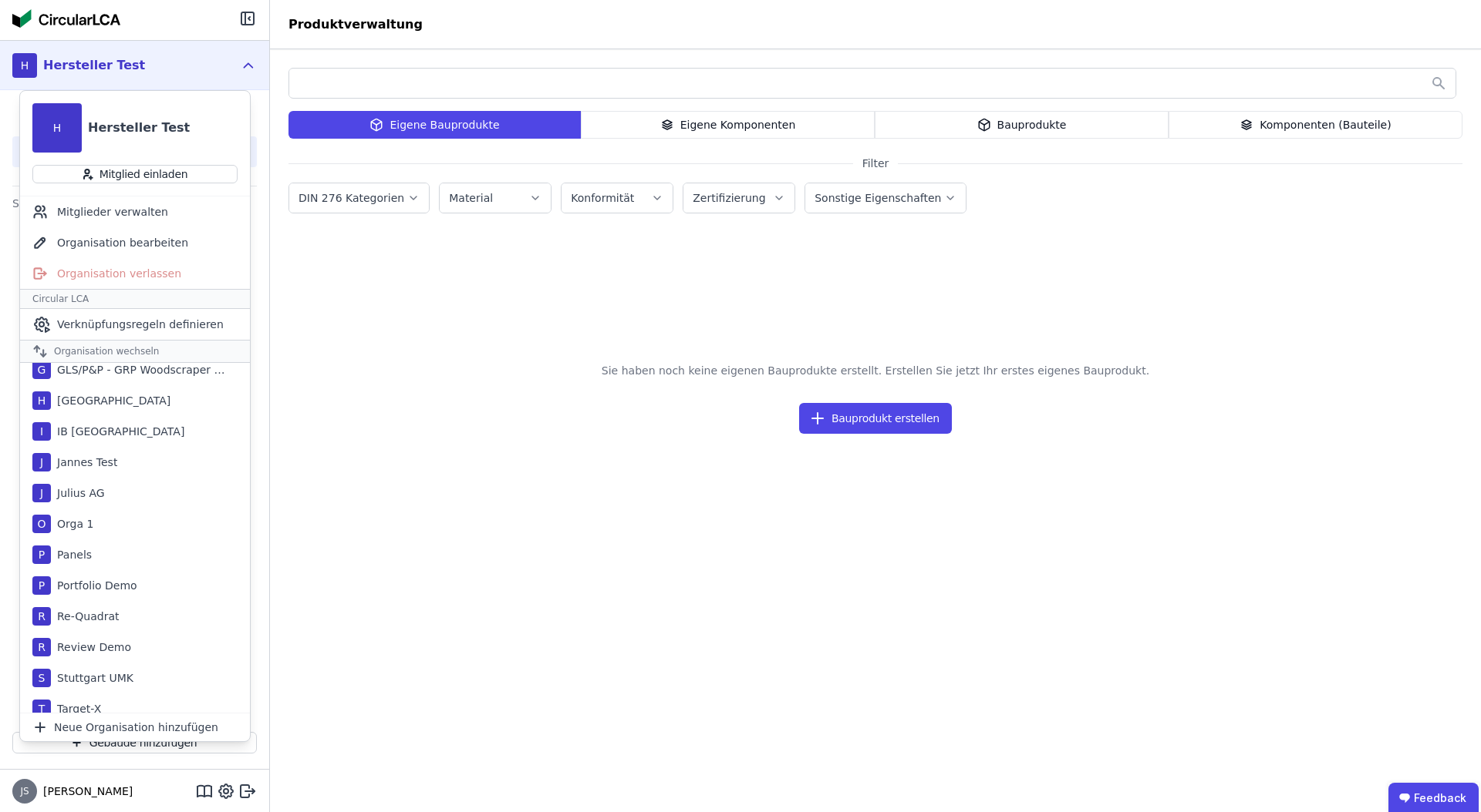
scroll to position [221, 0]
click at [248, 796] on icon at bounding box center [248, 792] width 18 height 18
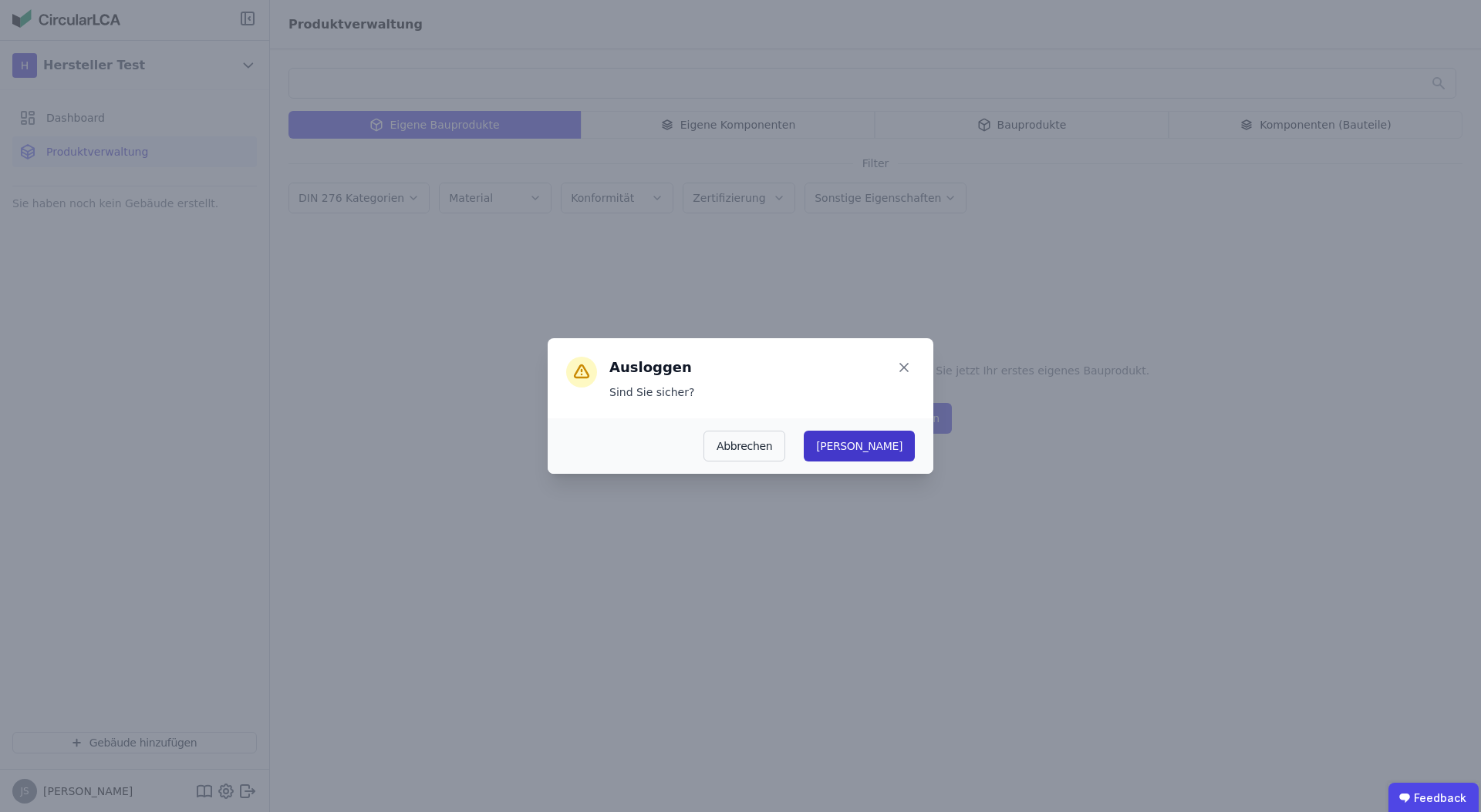
click at [904, 448] on button "Ja" at bounding box center [858, 446] width 111 height 31
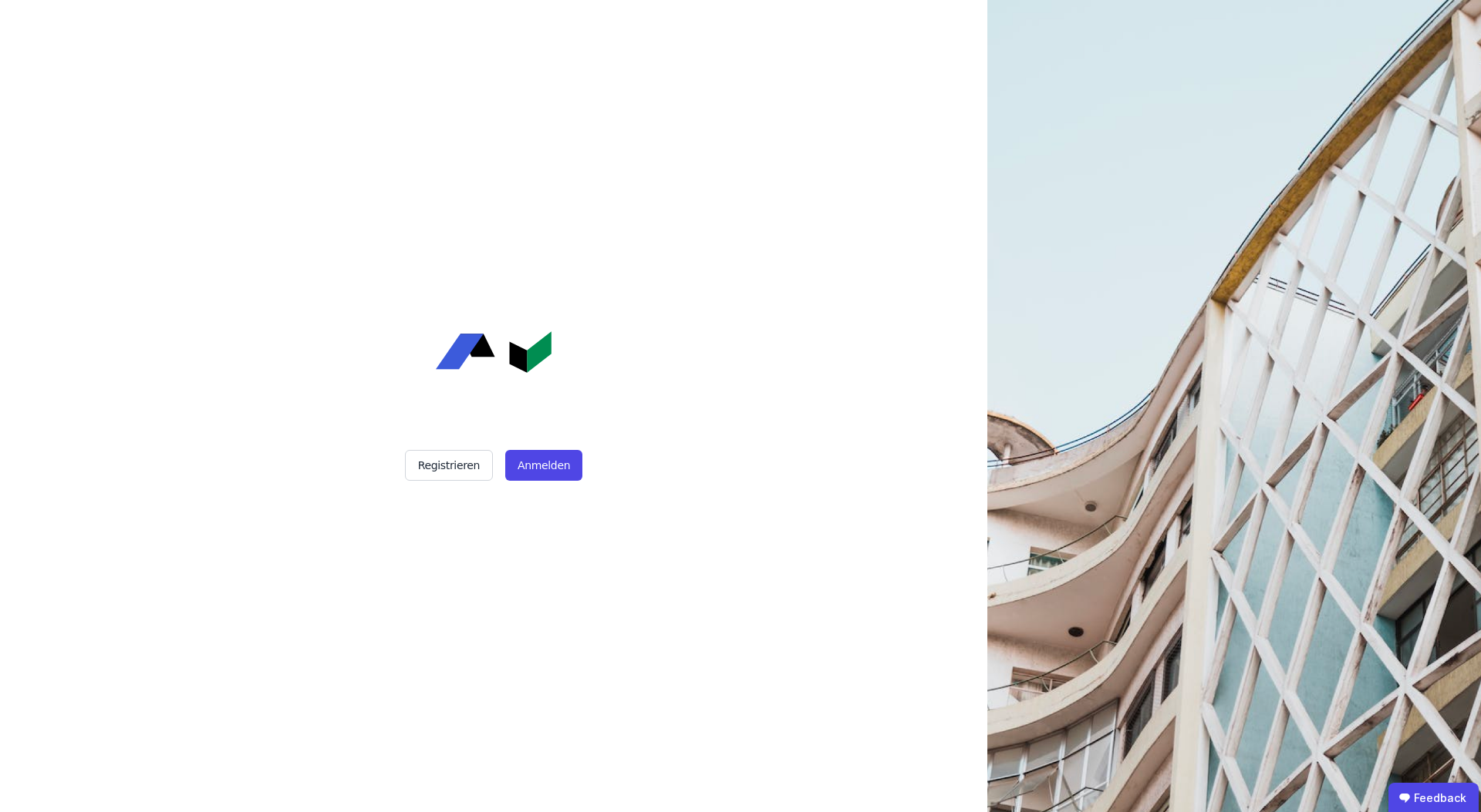
click at [524, 440] on div "Registrieren Anmelden" at bounding box center [493, 406] width 386 height 812
click at [524, 458] on button "Anmelden" at bounding box center [544, 466] width 77 height 31
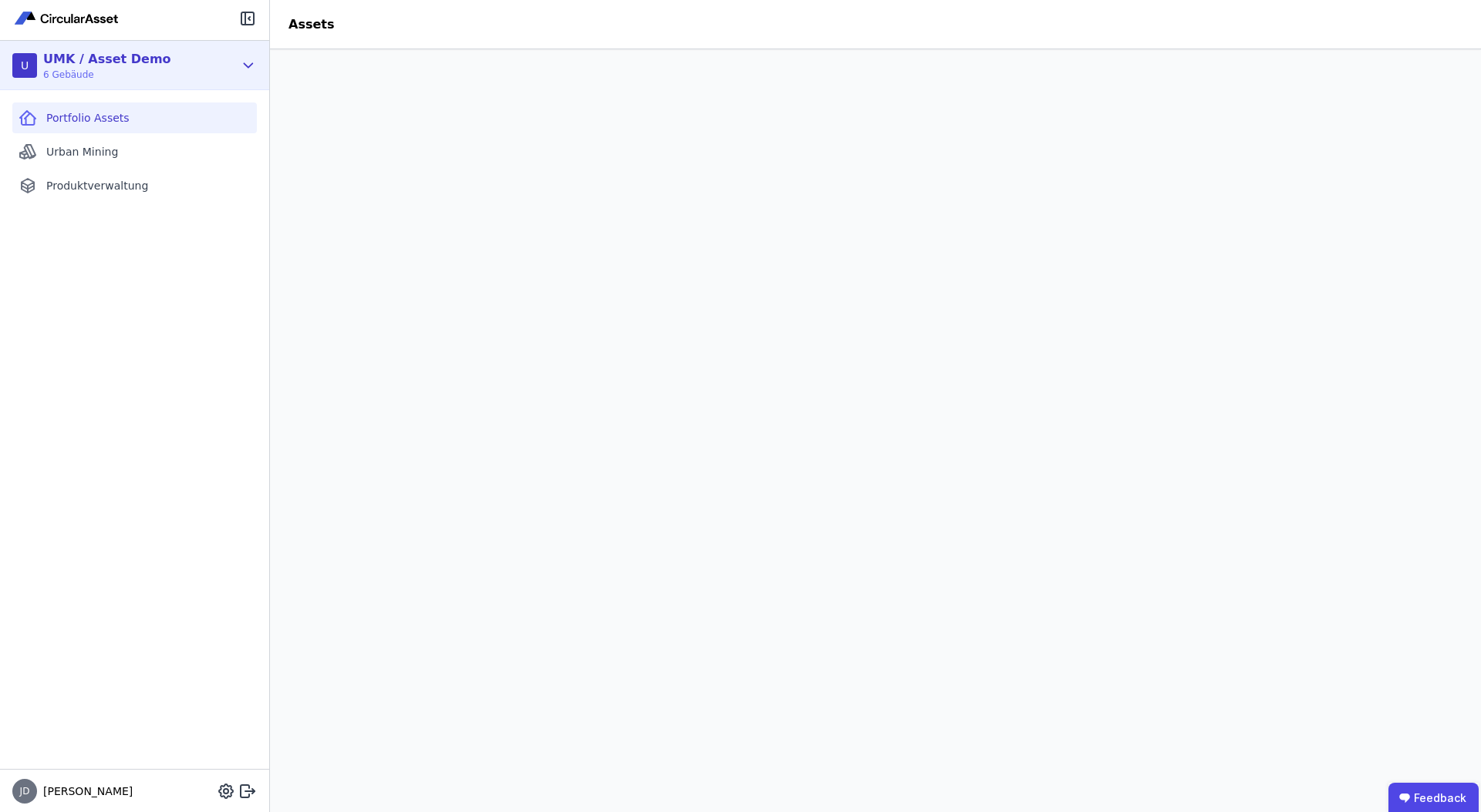
click at [237, 54] on div "U UMK / Asset Demo 6 Gebäude" at bounding box center [135, 66] width 270 height 49
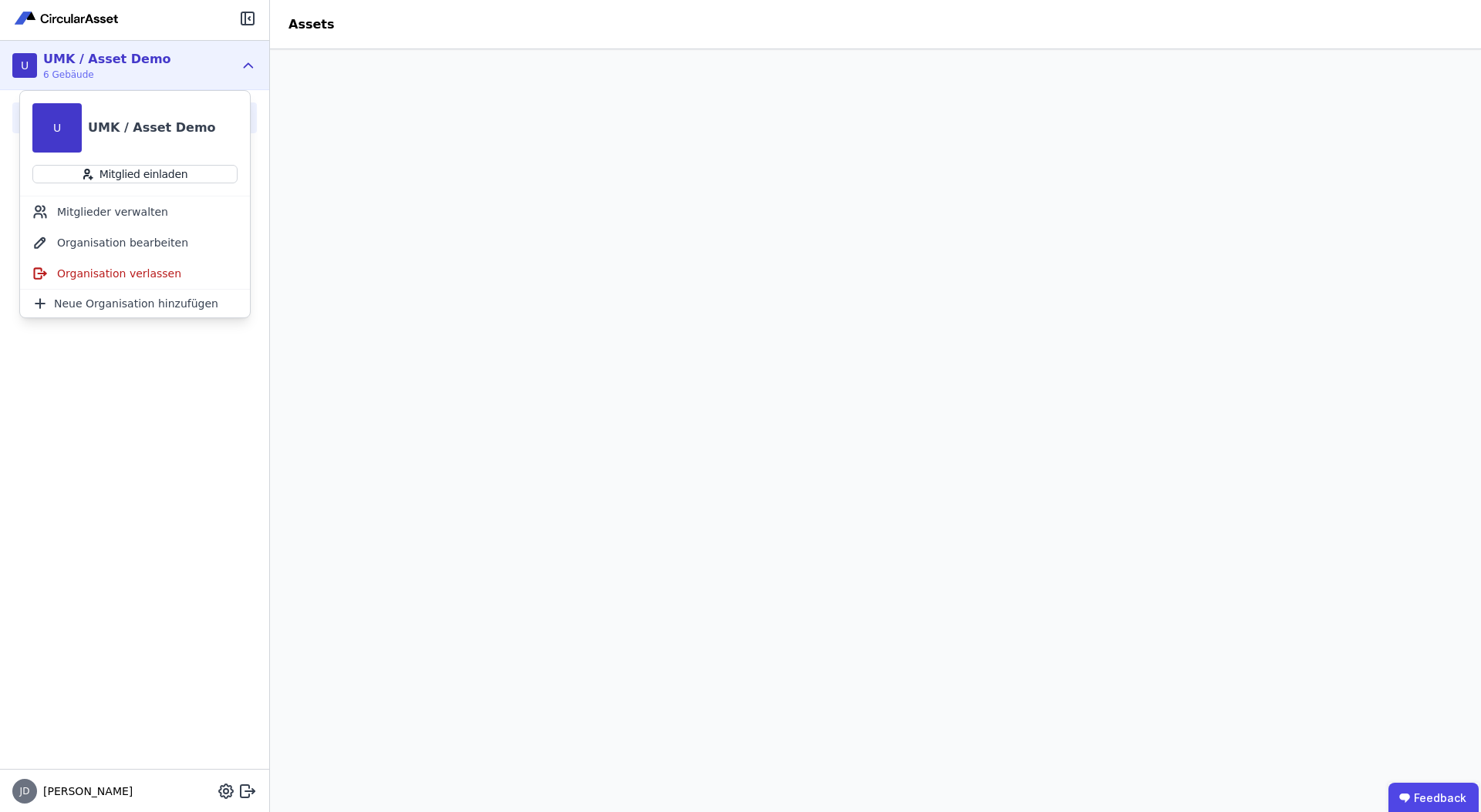
click at [120, 384] on div "Portfolio Assets Urban Mining Produktverwaltung" at bounding box center [135, 429] width 270 height 679
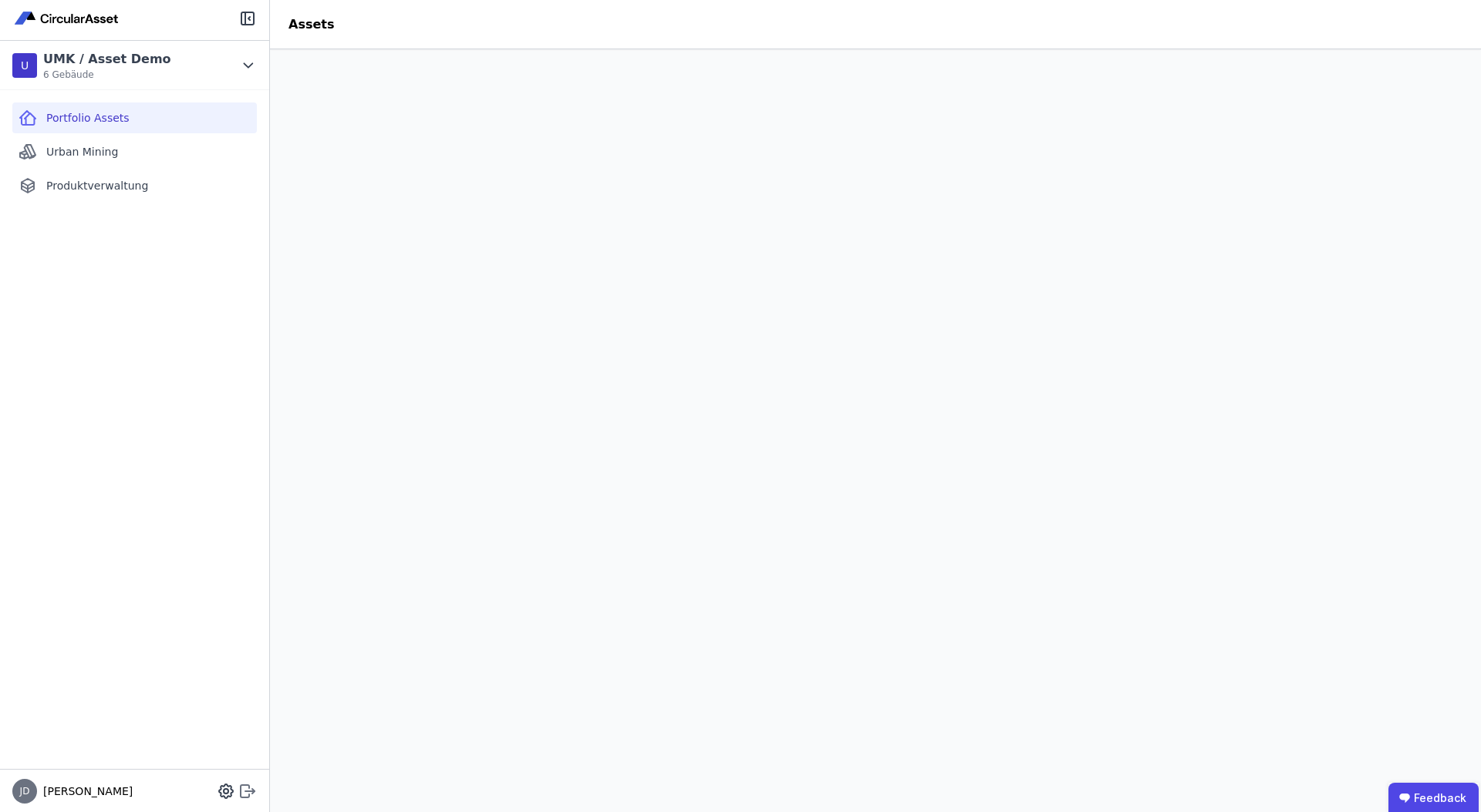
click at [252, 793] on icon at bounding box center [253, 793] width 3 height 3
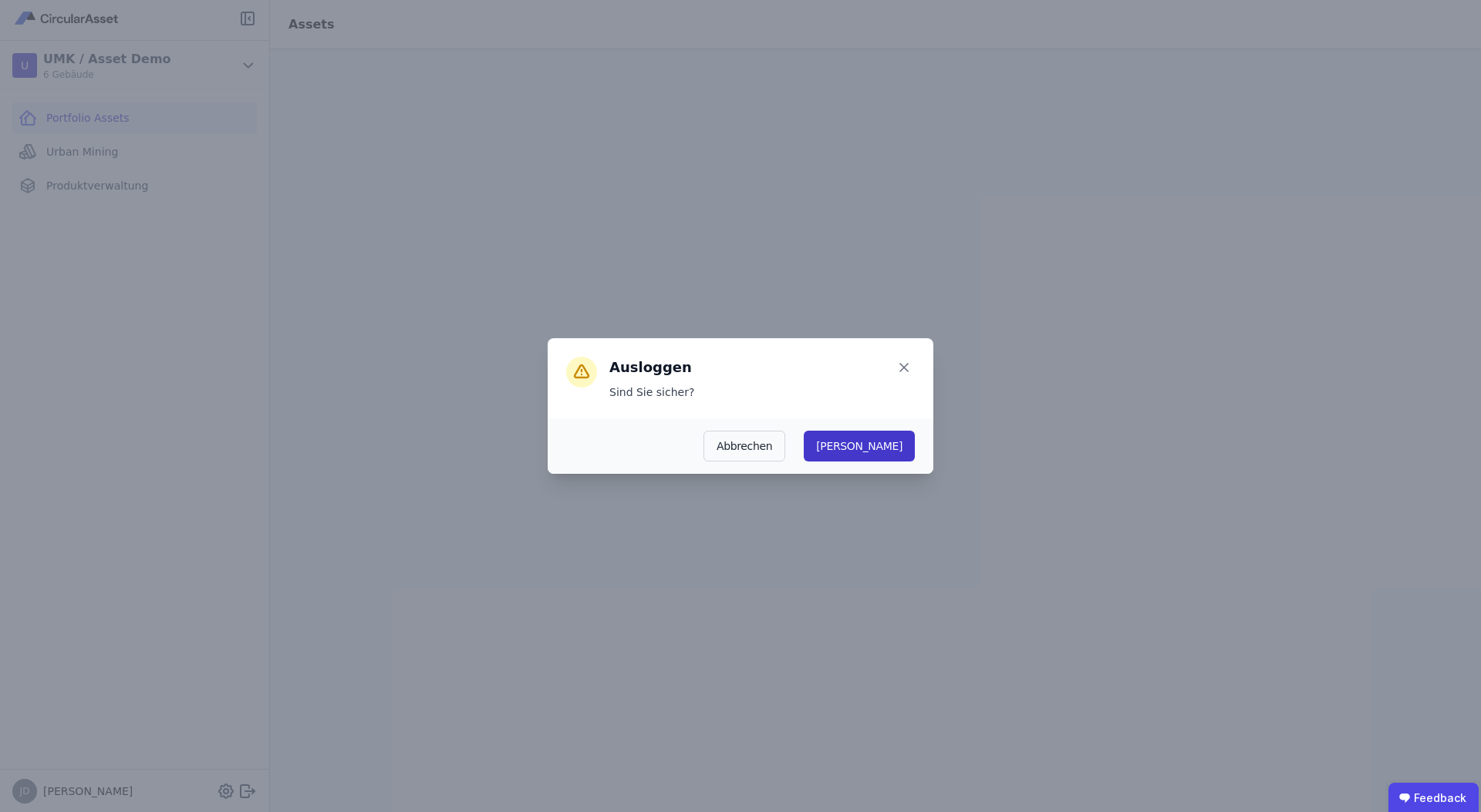
click at [908, 435] on button "[PERSON_NAME]" at bounding box center [858, 446] width 111 height 31
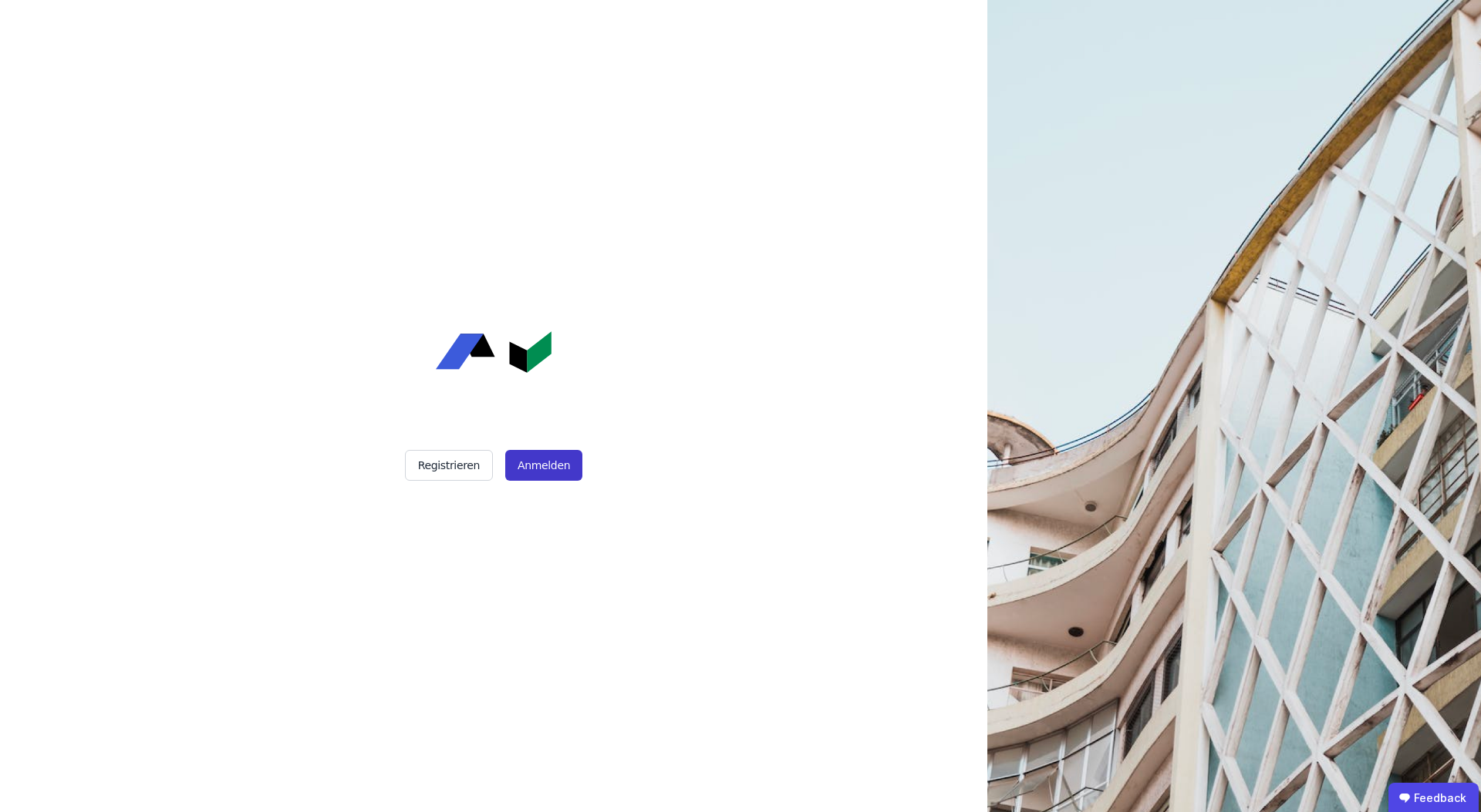
click at [573, 467] on button "Anmelden" at bounding box center [544, 466] width 77 height 31
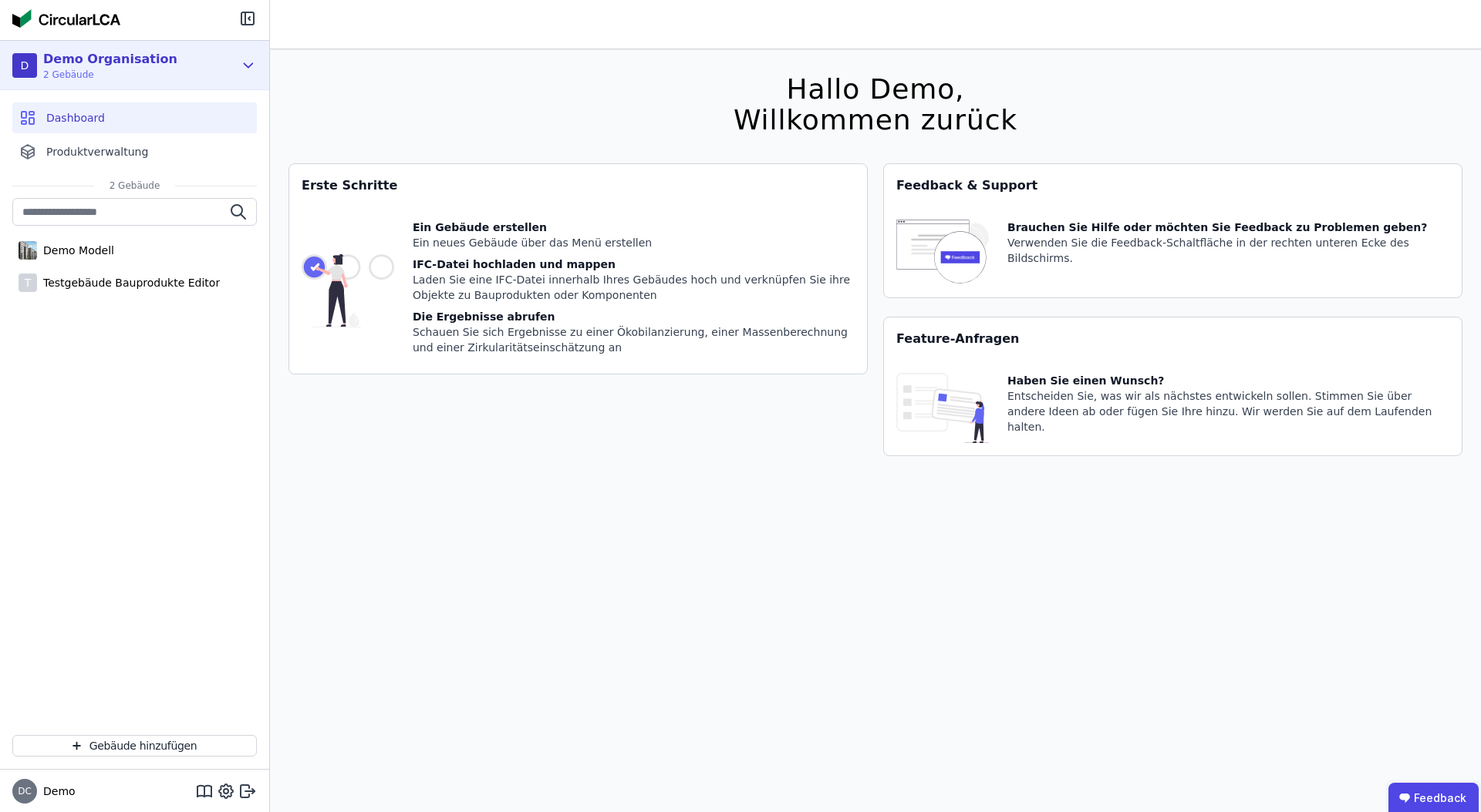
click at [230, 62] on div "D Demo Organisation 2 Gebäude" at bounding box center [122, 66] width 221 height 31
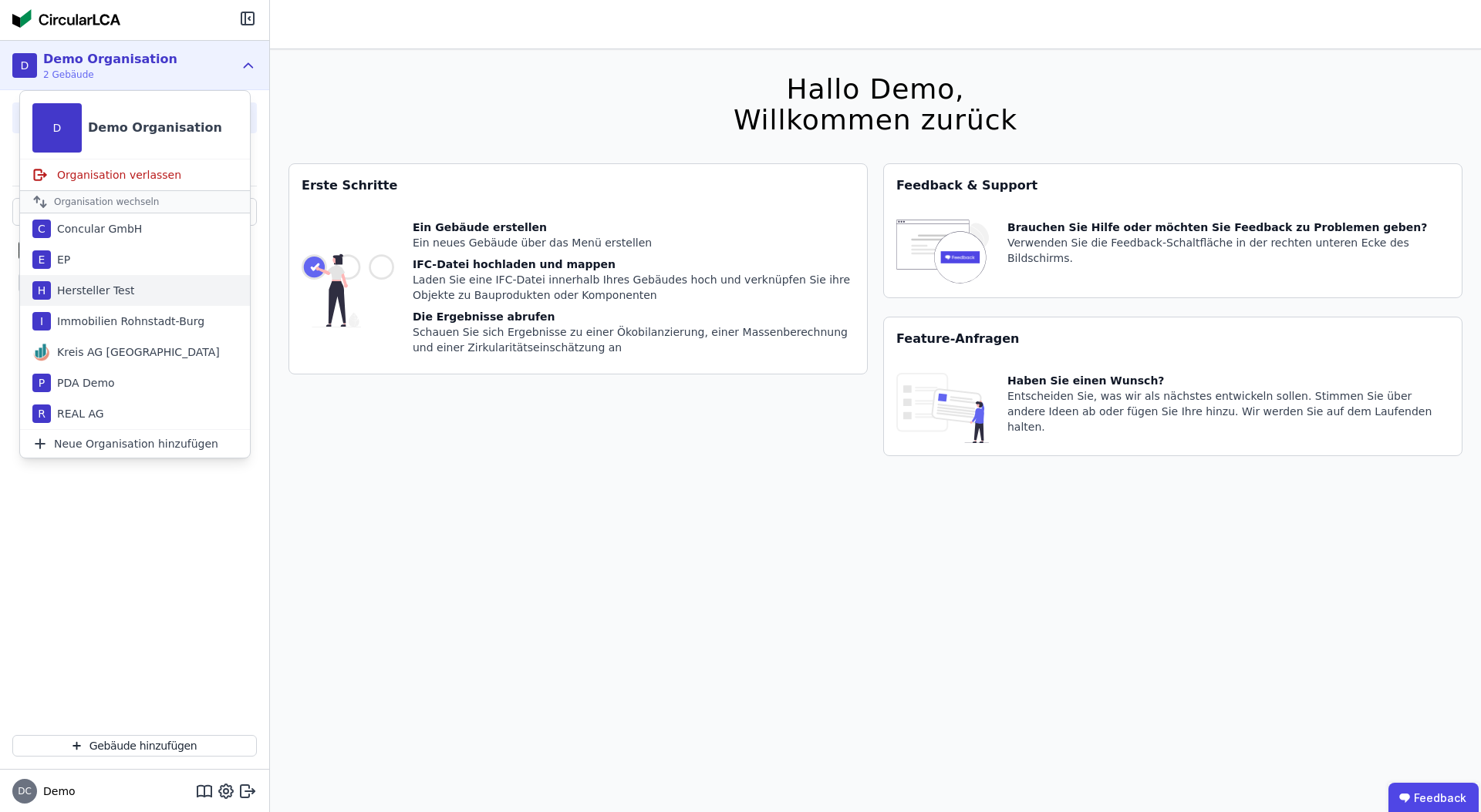
click at [143, 304] on div "H Hersteller Test" at bounding box center [135, 291] width 230 height 31
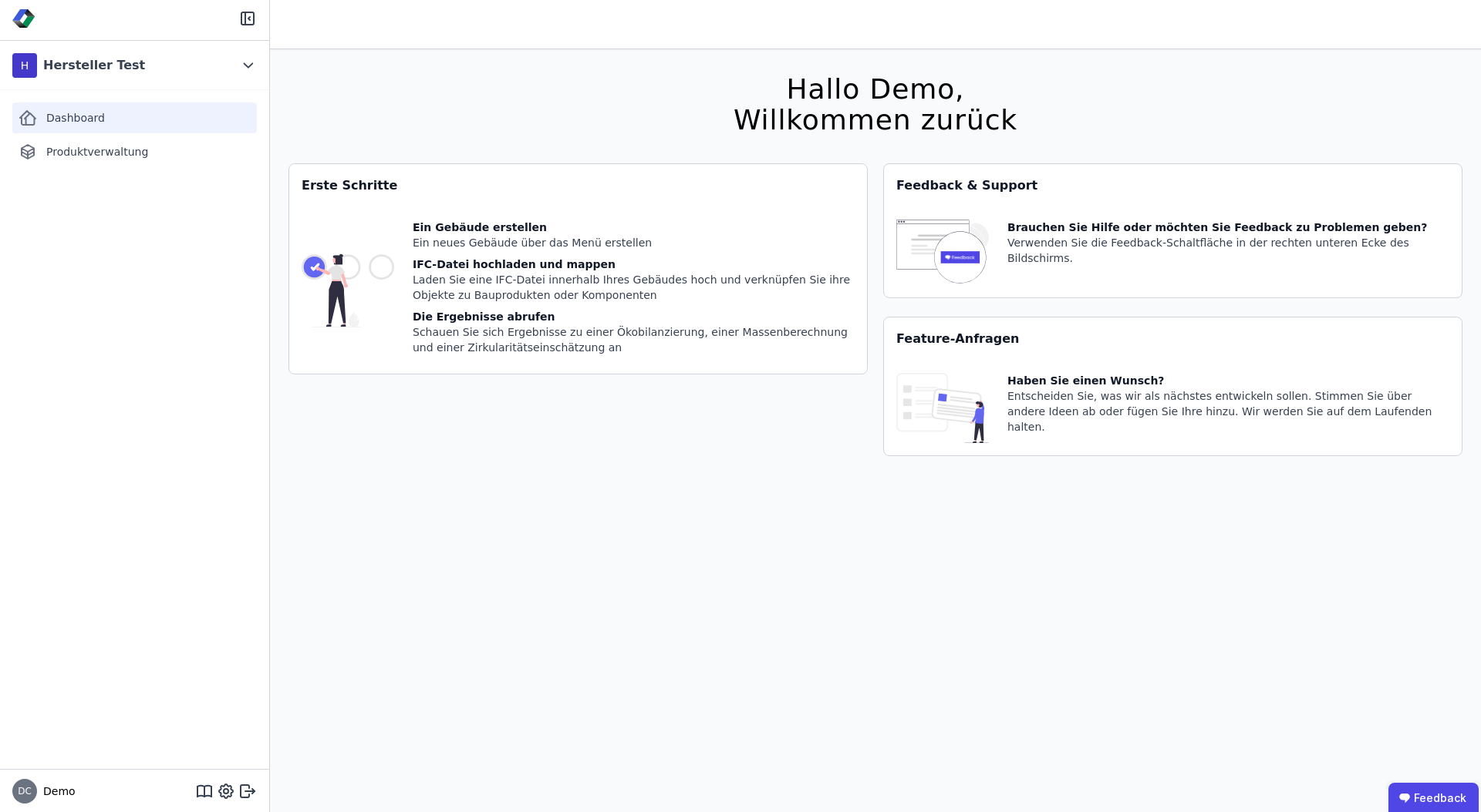
click at [158, 109] on div "Dashboard" at bounding box center [134, 118] width 245 height 31
